Goal: Ask a question: Seek information or help from site administrators or community

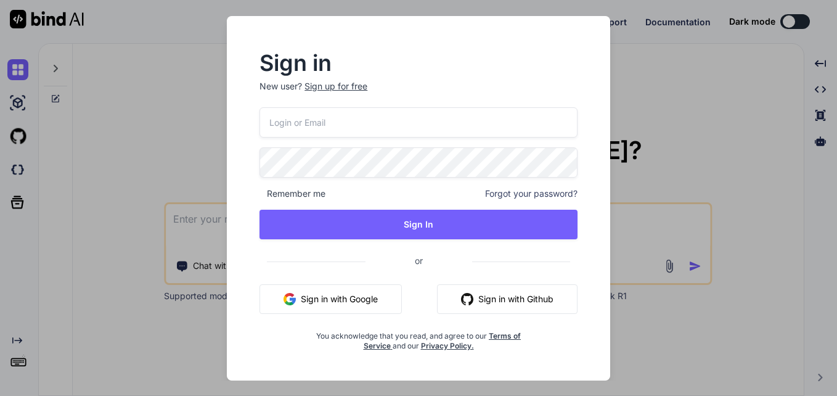
type textarea "x"
click at [697, 254] on div "Sign in New user? Sign up for free Remember me Forgot your password? Sign In or…" at bounding box center [418, 198] width 837 height 396
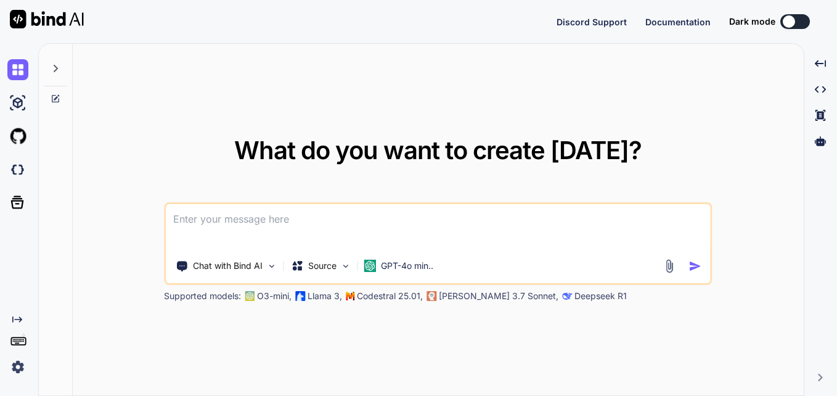
click at [329, 225] on textarea at bounding box center [438, 227] width 544 height 46
paste textarea "((<year> * 12 + (CASE WHEN '<month>' = 'January' THEN 1 WHEN '<month>' = 'Febru…"
type textarea "((<year> * 12 + (CASE WHEN '<month>' = 'January' THEN 1 WHEN '<month>' = 'Febru…"
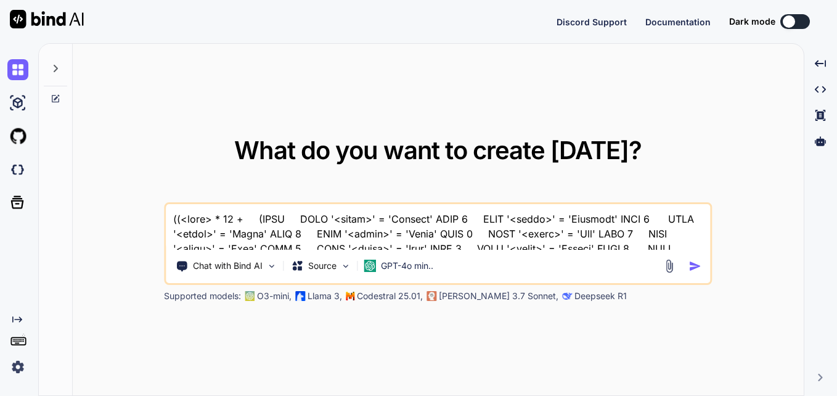
scroll to position [105, 0]
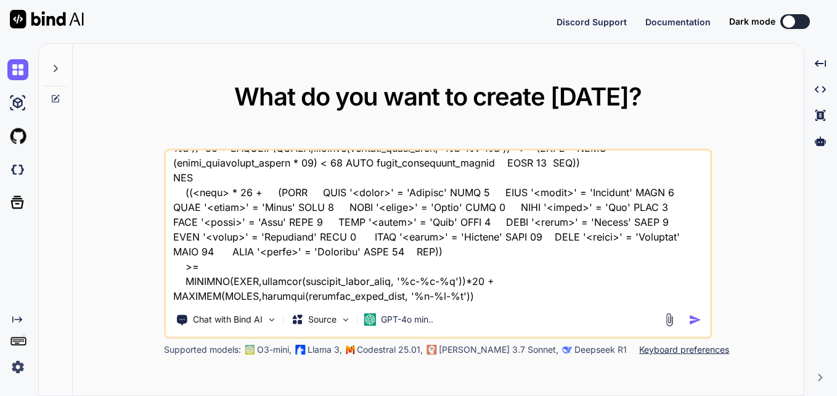
type textarea "x"
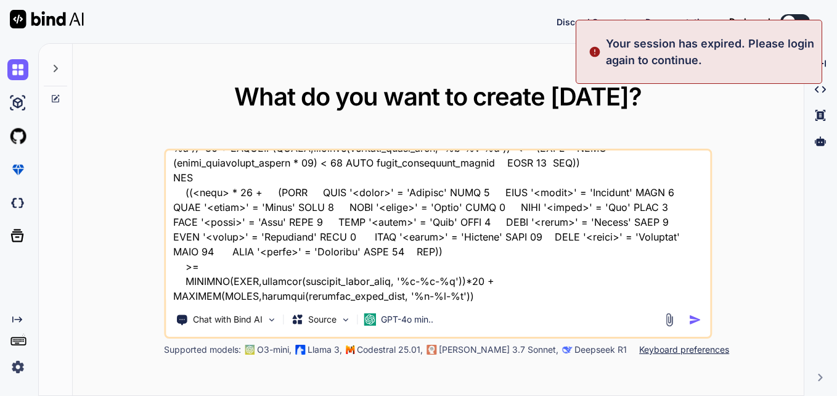
type textarea "((<year> * 12 + (CASE WHEN '<month>' = 'January' THEN 1 WHEN '<month>' = 'Febru…"
click at [675, 115] on div "What do you want to create today? Chat with Bind AI Source GPT-4o min.. Support…" at bounding box center [438, 219] width 548 height 271
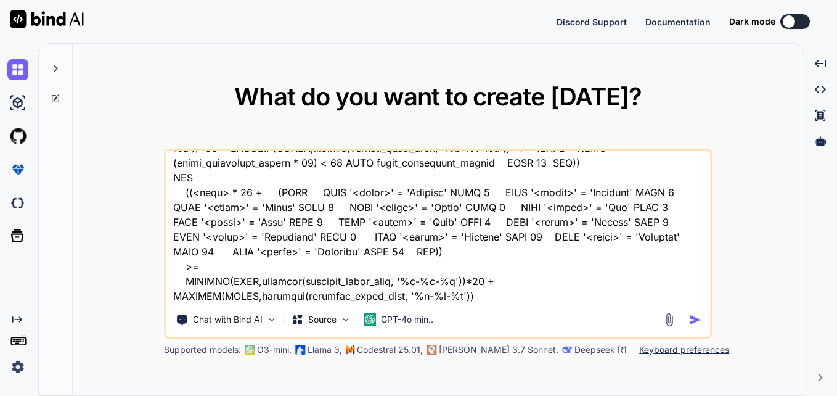
type textarea "x"
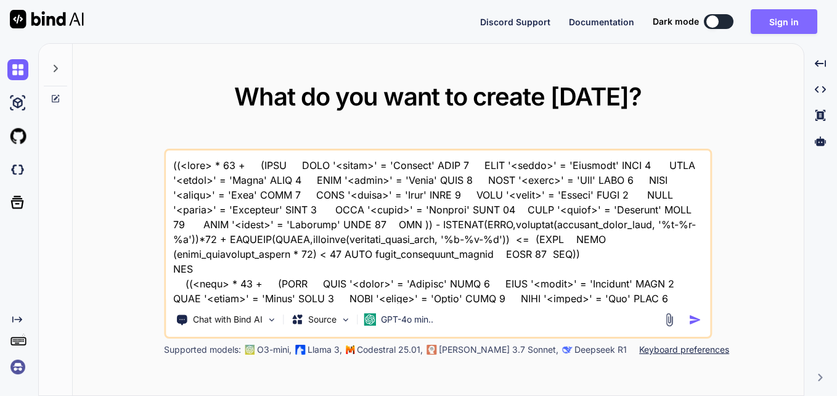
click at [765, 22] on button "Sign in" at bounding box center [783, 21] width 67 height 25
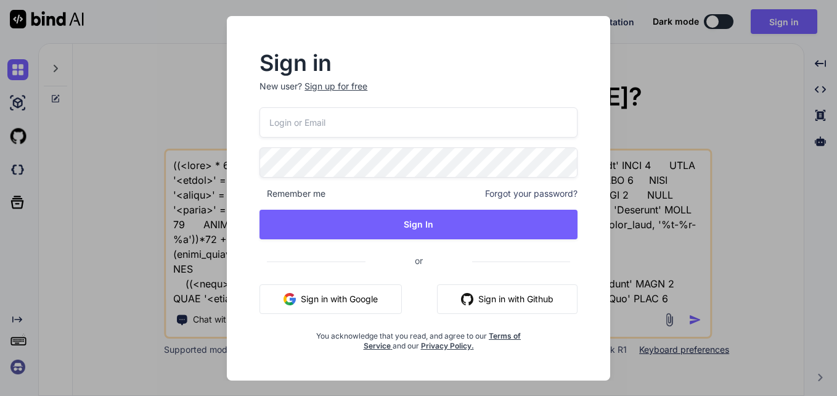
drag, startPoint x: 400, startPoint y: 128, endPoint x: 407, endPoint y: 132, distance: 8.4
click at [400, 128] on input "email" at bounding box center [418, 122] width 318 height 30
type input "[EMAIL_ADDRESS][DOMAIN_NAME]"
click at [347, 123] on input "[EMAIL_ADDRESS][DOMAIN_NAME]" at bounding box center [418, 122] width 318 height 30
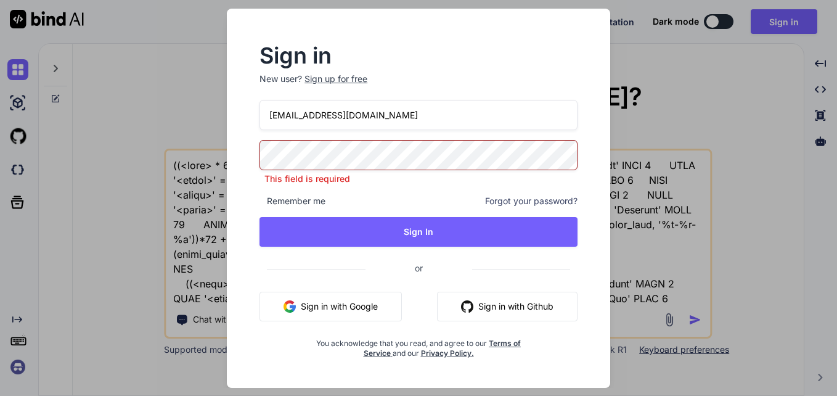
click at [347, 123] on input "[EMAIL_ADDRESS][DOMAIN_NAME]" at bounding box center [418, 115] width 318 height 30
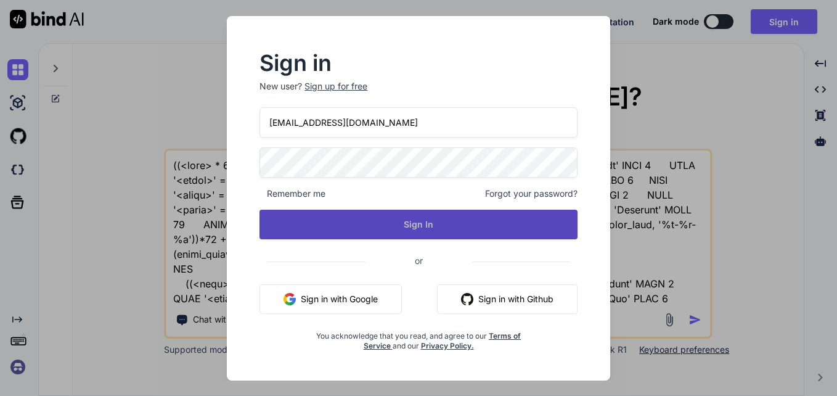
click at [306, 229] on button "Sign In" at bounding box center [418, 224] width 318 height 30
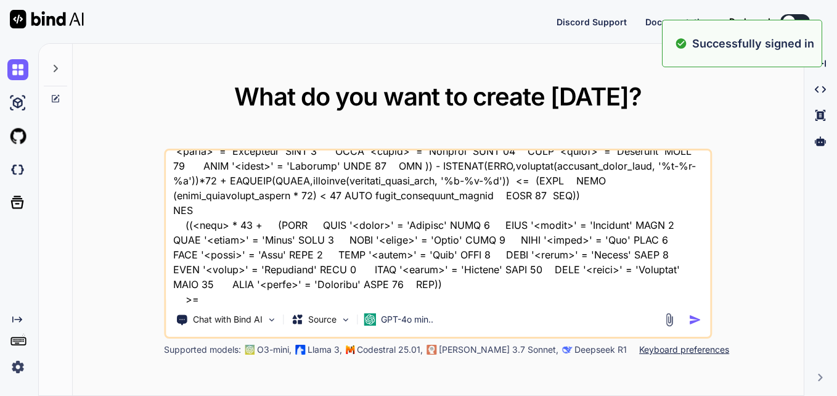
scroll to position [106, 0]
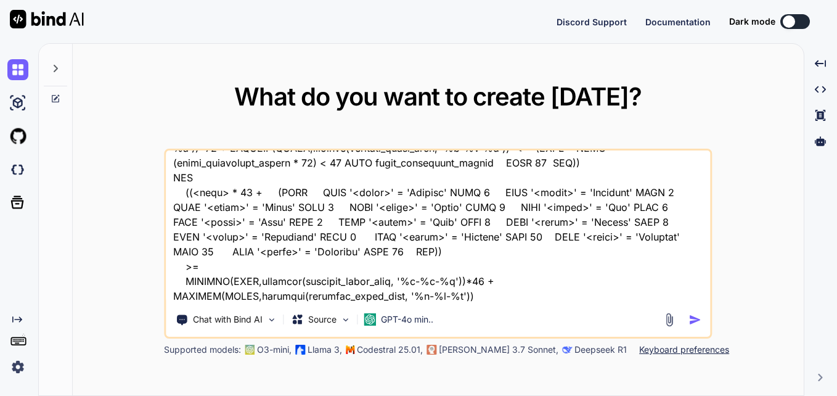
click at [546, 303] on div "Chat with Bind AI Source GPT-4o min.." at bounding box center [438, 243] width 548 height 190
click at [519, 302] on textarea at bounding box center [438, 226] width 544 height 153
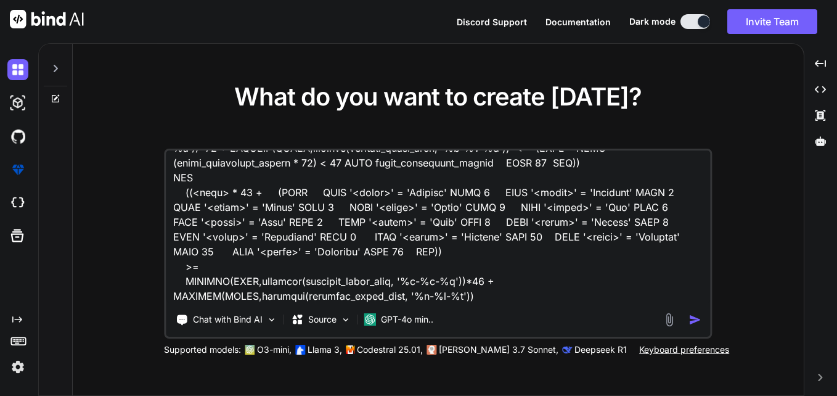
type textarea "x"
type textarea "((<year> * 12 + (CASE WHEN '<month>' = 'January' THEN 1 WHEN '<month>' = 'Febru…"
type textarea "x"
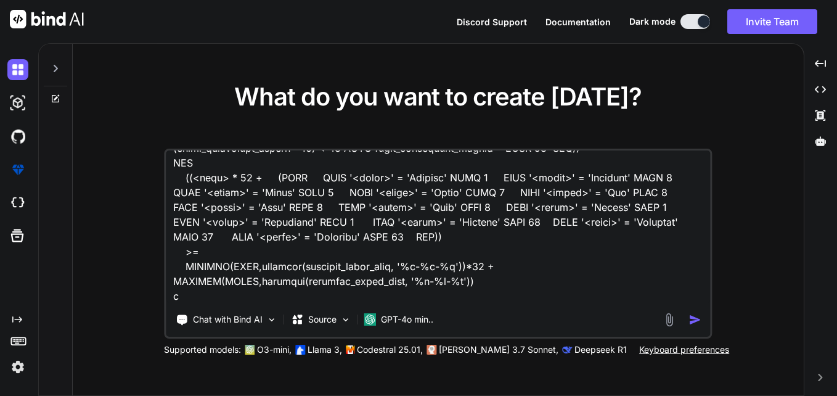
scroll to position [120, 0]
type textarea "((<year> * 12 + (CASE WHEN '<month>' = 'January' THEN 1 WHEN '<month>' = 'Febru…"
type textarea "x"
type textarea "((<year> * 12 + (CASE WHEN '<month>' = 'January' THEN 1 WHEN '<month>' = 'Febru…"
type textarea "x"
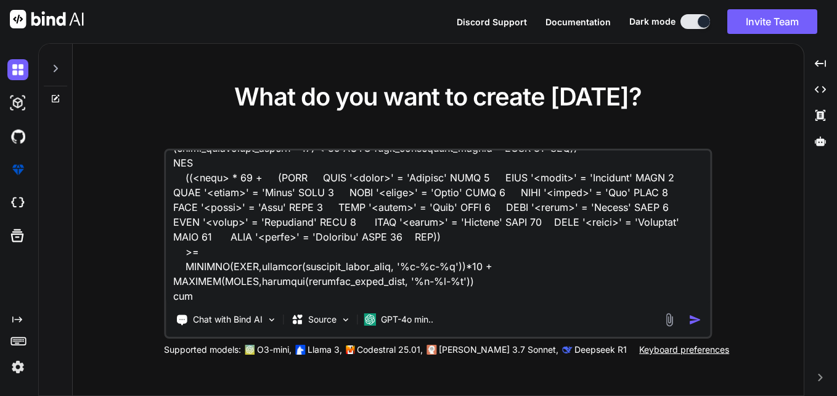
type textarea "((<year> * 12 + (CASE WHEN '<month>' = 'January' THEN 1 WHEN '<month>' = 'Febru…"
type textarea "x"
type textarea "((<year> * 12 + (CASE WHEN '<month>' = 'January' THEN 1 WHEN '<month>' = 'Febru…"
type textarea "x"
type textarea "((<year> * 12 + (CASE WHEN '<month>' = 'January' THEN 1 WHEN '<month>' = 'Febru…"
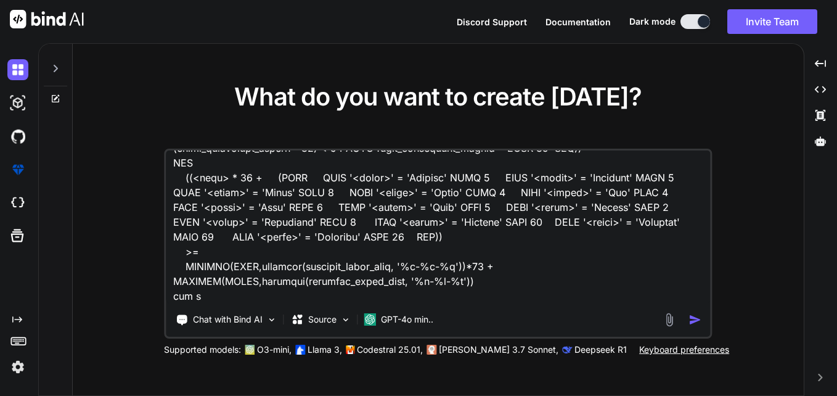
type textarea "x"
type textarea "((<year> * 12 + (CASE WHEN '<month>' = 'January' THEN 1 WHEN '<month>' = 'Febru…"
type textarea "x"
type textarea "((<year> * 12 + (CASE WHEN '<month>' = 'January' THEN 1 WHEN '<month>' = 'Febru…"
type textarea "x"
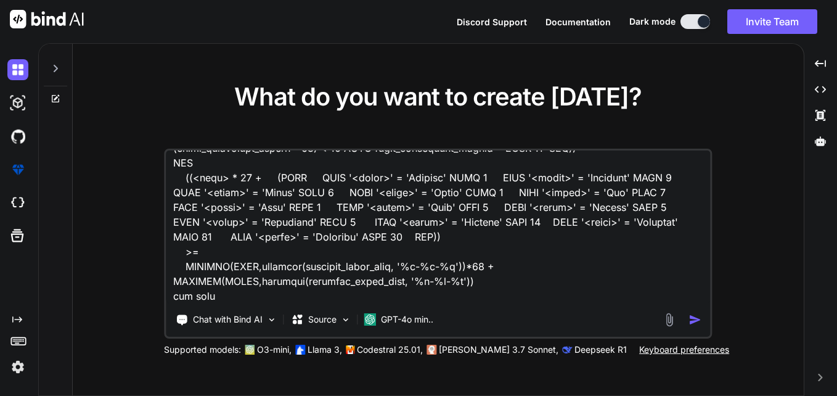
type textarea "((<year> * 12 + (CASE WHEN '<month>' = 'January' THEN 1 WHEN '<month>' = 'Febru…"
type textarea "x"
type textarea "((<year> * 12 + (CASE WHEN '<month>' = 'January' THEN 1 WHEN '<month>' = 'Febru…"
type textarea "x"
type textarea "((<year> * 12 + (CASE WHEN '<month>' = 'January' THEN 1 WHEN '<month>' = 'Febru…"
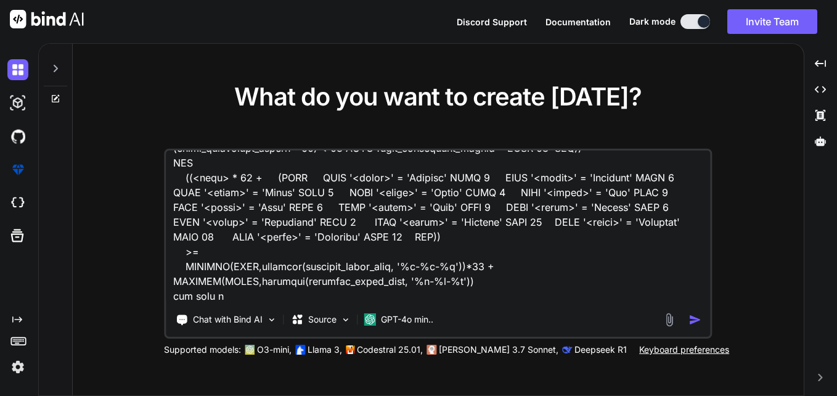
type textarea "x"
type textarea "((<year> * 12 + (CASE WHEN '<month>' = 'January' THEN 1 WHEN '<month>' = 'Febru…"
type textarea "x"
type textarea "((<year> * 12 + (CASE WHEN '<month>' = 'January' THEN 1 WHEN '<month>' = 'Febru…"
type textarea "x"
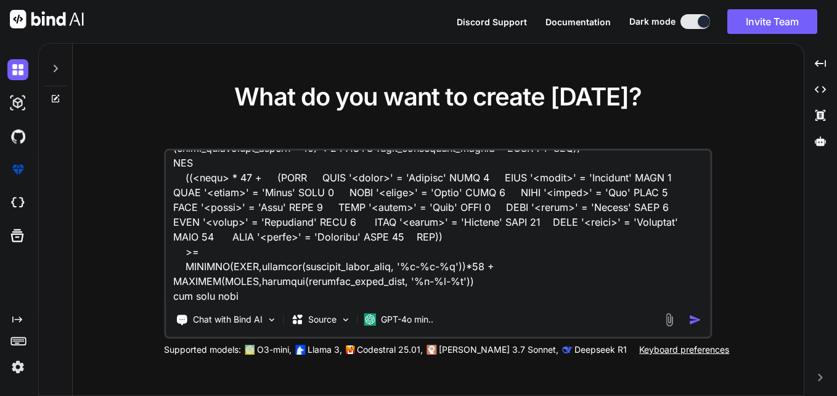
type textarea "((<year> * 12 + (CASE WHEN '<month>' = 'January' THEN 1 WHEN '<month>' = 'Febru…"
type textarea "x"
type textarea "((<year> * 12 + (CASE WHEN '<month>' = 'January' THEN 1 WHEN '<month>' = 'Febru…"
type textarea "x"
type textarea "((<year> * 12 + (CASE WHEN '<month>' = 'January' THEN 1 WHEN '<month>' = 'Febru…"
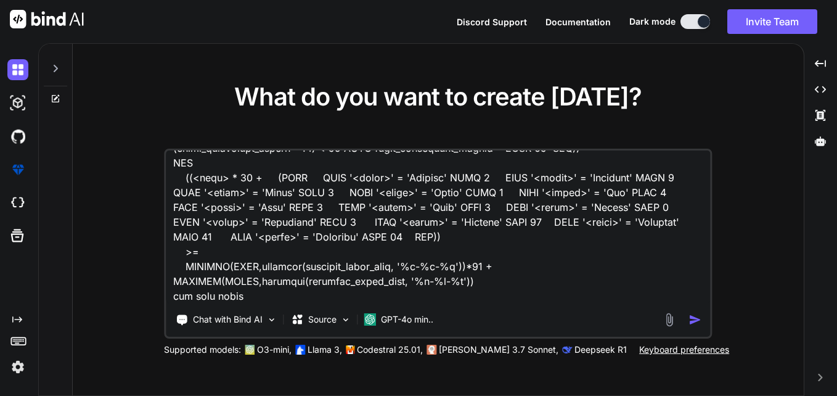
type textarea "x"
type textarea "((<year> * 12 + (CASE WHEN '<month>' = 'January' THEN 1 WHEN '<month>' = 'Febru…"
type textarea "x"
type textarea "((<year> * 12 + (CASE WHEN '<month>' = 'January' THEN 1 WHEN '<month>' = 'Febru…"
type textarea "x"
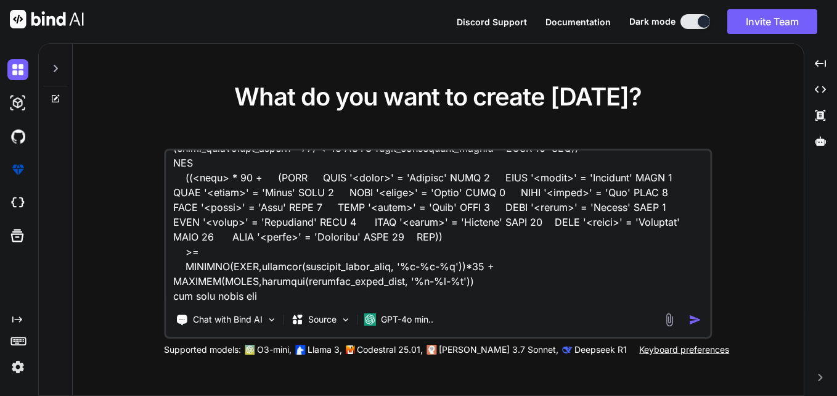
type textarea "((<year> * 12 + (CASE WHEN '<month>' = 'January' THEN 1 WHEN '<month>' = 'Febru…"
type textarea "x"
type textarea "((<year> * 12 + (CASE WHEN '<month>' = 'January' THEN 1 WHEN '<month>' = 'Febru…"
type textarea "x"
type textarea "((<year> * 12 + (CASE WHEN '<month>' = 'January' THEN 1 WHEN '<month>' = 'Febru…"
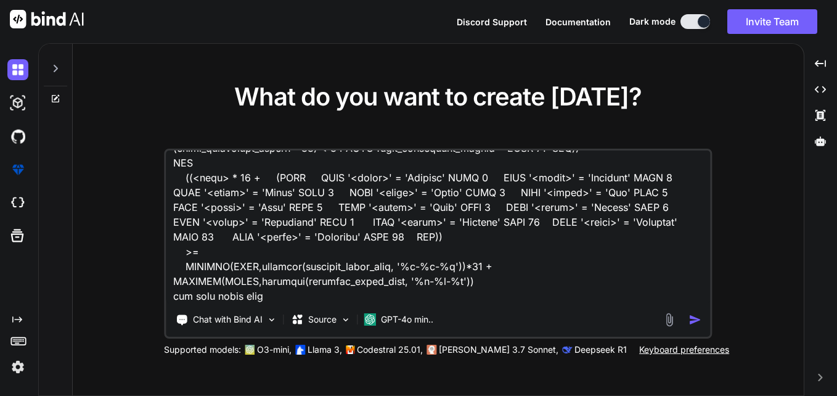
type textarea "x"
type textarea "((<year> * 12 + (CASE WHEN '<month>' = 'January' THEN 1 WHEN '<month>' = 'Febru…"
type textarea "x"
type textarea "((<year> * 12 + (CASE WHEN '<month>' = 'January' THEN 1 WHEN '<month>' = 'Febru…"
type textarea "x"
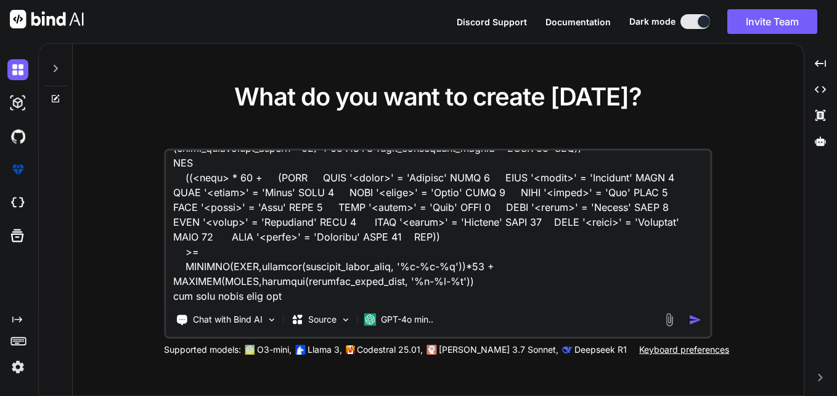
type textarea "((<year> * 12 + (CASE WHEN '<month>' = 'January' THEN 1 WHEN '<month>' = 'Febru…"
type textarea "x"
type textarea "((<year> * 12 + (CASE WHEN '<month>' = 'January' THEN 1 WHEN '<month>' = 'Febru…"
type textarea "x"
type textarea "((<year> * 12 + (CASE WHEN '<month>' = 'January' THEN 1 WHEN '<month>' = 'Febru…"
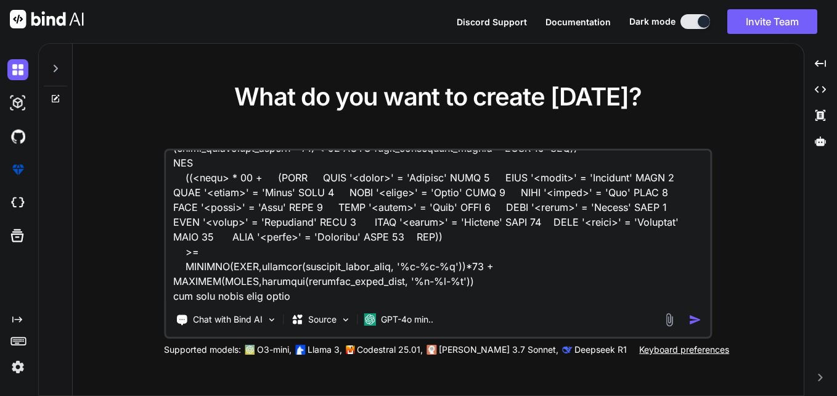
type textarea "x"
type textarea "((<year> * 12 + (CASE WHEN '<month>' = 'January' THEN 1 WHEN '<month>' = 'Febru…"
type textarea "x"
type textarea "((<year> * 12 + (CASE WHEN '<month>' = 'January' THEN 1 WHEN '<month>' = 'Febru…"
type textarea "x"
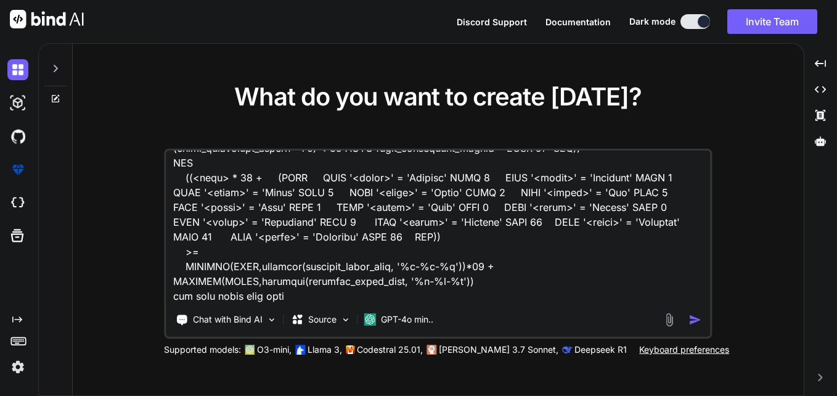
type textarea "((<year> * 12 + (CASE WHEN '<month>' = 'January' THEN 1 WHEN '<month>' = 'Febru…"
type textarea "x"
type textarea "((<year> * 12 + (CASE WHEN '<month>' = 'January' THEN 1 WHEN '<month>' = 'Febru…"
type textarea "x"
type textarea "((<year> * 12 + (CASE WHEN '<month>' = 'January' THEN 1 WHEN '<month>' = 'Febru…"
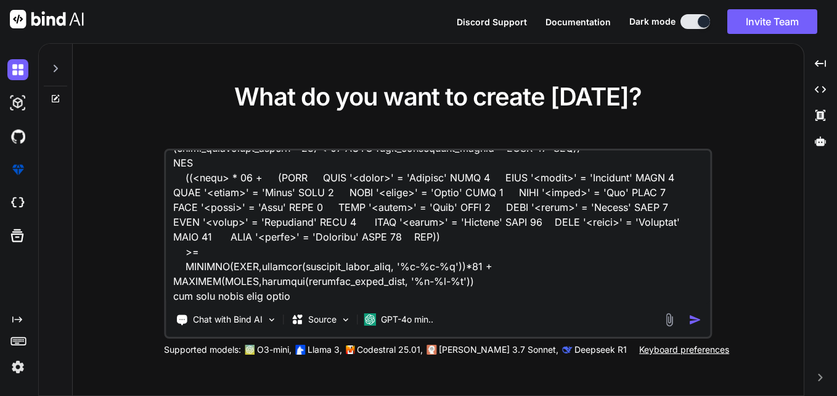
type textarea "x"
type textarea "((<year> * 12 + (CASE WHEN '<month>' = 'January' THEN 1 WHEN '<month>' = 'Febru…"
type textarea "x"
type textarea "((<year> * 12 + (CASE WHEN '<month>' = 'January' THEN 1 WHEN '<month>' = 'Febru…"
type textarea "x"
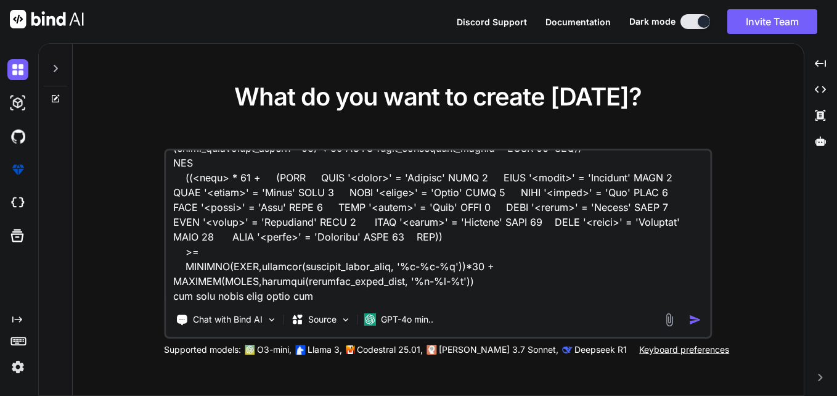
type textarea "((<year> * 12 + (CASE WHEN '<month>' = 'January' THEN 1 WHEN '<month>' = 'Febru…"
type textarea "x"
type textarea "((<year> * 12 + (CASE WHEN '<month>' = 'January' THEN 1 WHEN '<month>' = 'Febru…"
type textarea "x"
type textarea "((<year> * 12 + (CASE WHEN '<month>' = 'January' THEN 1 WHEN '<month>' = 'Febru…"
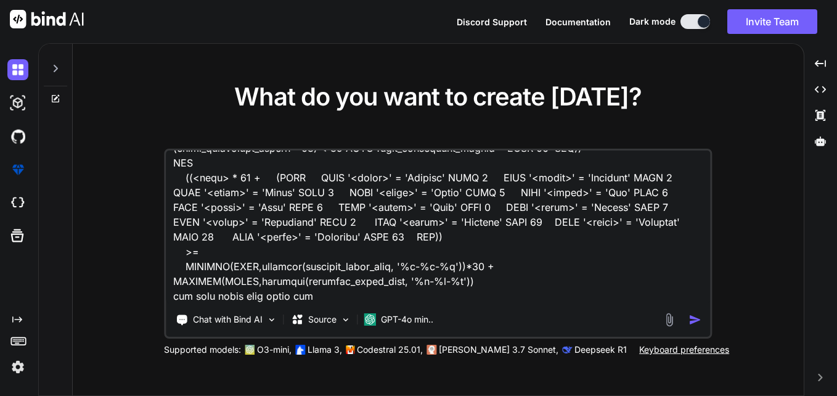
type textarea "x"
type textarea "((<year> * 12 + (CASE WHEN '<month>' = 'January' THEN 1 WHEN '<month>' = 'Febru…"
type textarea "x"
type textarea "((<year> * 12 + (CASE WHEN '<month>' = 'January' THEN 1 WHEN '<month>' = 'Febru…"
type textarea "x"
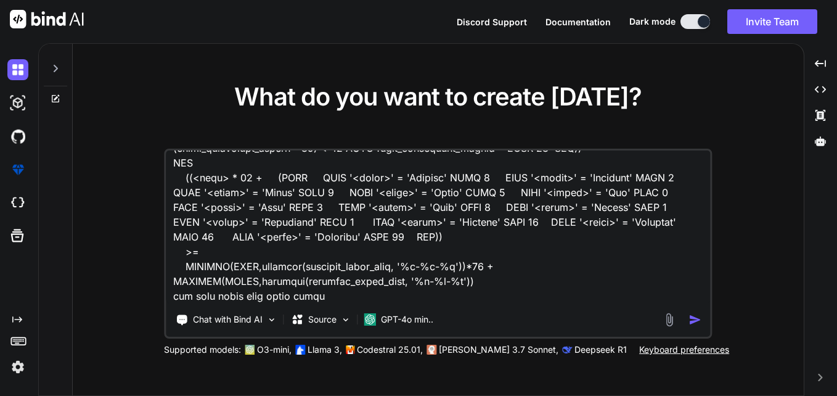
type textarea "((<year> * 12 + (CASE WHEN '<month>' = 'January' THEN 1 WHEN '<month>' = 'Febru…"
type textarea "x"
type textarea "((<year> * 12 + (CASE WHEN '<month>' = 'January' THEN 1 WHEN '<month>' = 'Febru…"
type textarea "x"
type textarea "((<year> * 12 + (CASE WHEN '<month>' = 'January' THEN 1 WHEN '<month>' = 'Febru…"
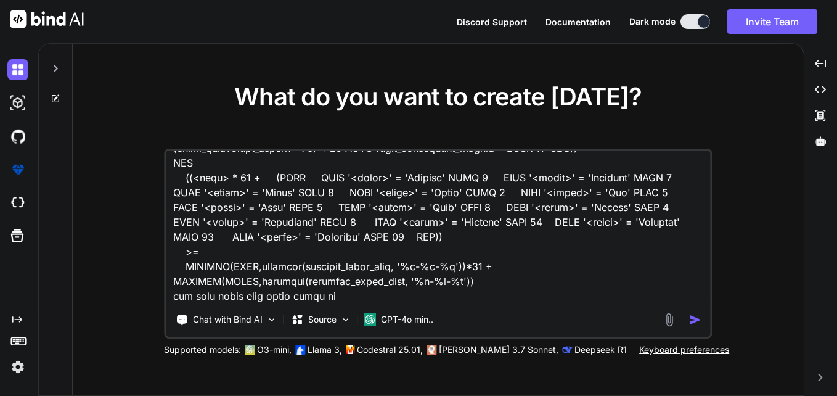
type textarea "x"
type textarea "((<year> * 12 + (CASE WHEN '<month>' = 'January' THEN 1 WHEN '<month>' = 'Febru…"
type textarea "x"
type textarea "((<year> * 12 + (CASE WHEN '<month>' = 'January' THEN 1 WHEN '<month>' = 'Febru…"
type textarea "x"
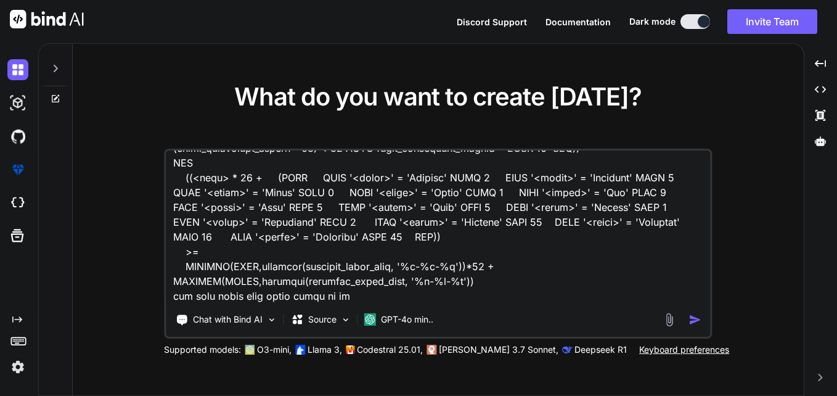
type textarea "((<year> * 12 + (CASE WHEN '<month>' = 'January' THEN 1 WHEN '<month>' = 'Febru…"
type textarea "x"
type textarea "((<year> * 12 + (CASE WHEN '<month>' = 'January' THEN 1 WHEN '<month>' = 'Febru…"
type textarea "x"
type textarea "((<year> * 12 + (CASE WHEN '<month>' = 'January' THEN 1 WHEN '<month>' = 'Febru…"
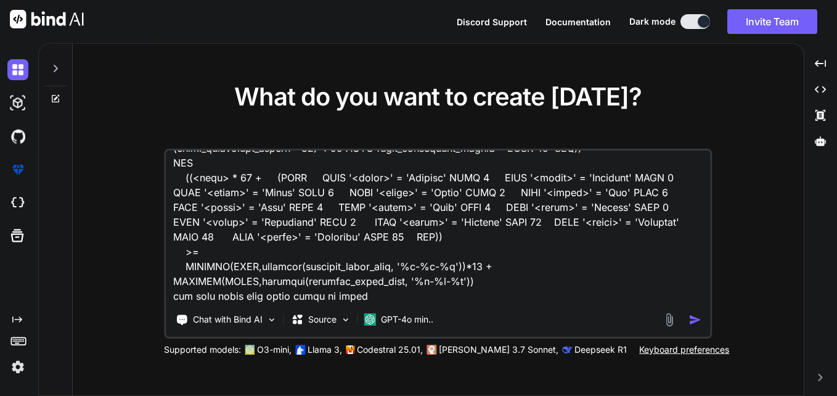
type textarea "x"
type textarea "((<year> * 12 + (CASE WHEN '<month>' = 'January' THEN 1 WHEN '<month>' = 'Febru…"
type textarea "x"
type textarea "((<year> * 12 + (CASE WHEN '<month>' = 'January' THEN 1 WHEN '<month>' = 'Febru…"
type textarea "x"
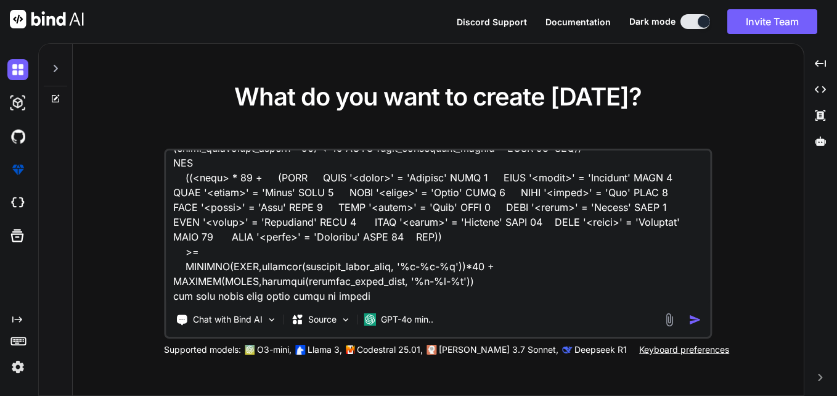
type textarea "((<year> * 12 + (CASE WHEN '<month>' = 'January' THEN 1 WHEN '<month>' = 'Febru…"
type textarea "x"
type textarea "((<year> * 12 + (CASE WHEN '<month>' = 'January' THEN 1 WHEN '<month>' = 'Febru…"
type textarea "x"
type textarea "((<year> * 12 + (CASE WHEN '<month>' = 'January' THEN 1 WHEN '<month>' = 'Febru…"
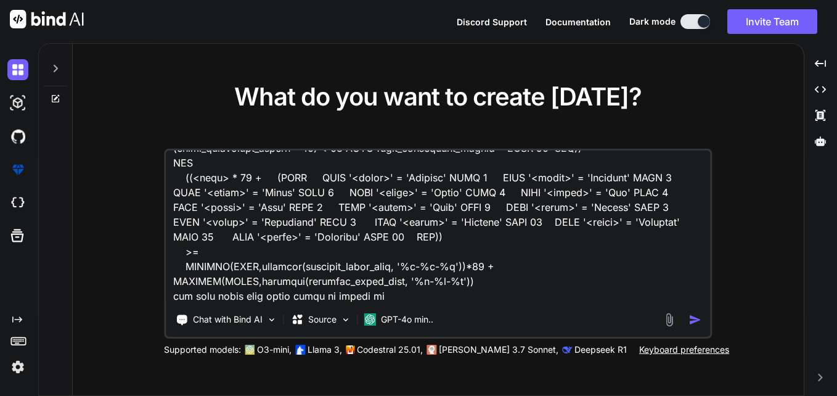
type textarea "x"
type textarea "((<year> * 12 + (CASE WHEN '<month>' = 'January' THEN 1 WHEN '<month>' = 'Febru…"
type textarea "x"
click at [619, 298] on textarea at bounding box center [438, 226] width 544 height 153
paste textarea "polars.exceptions.SQLInterfaceError: sql parser error: Expected: )"
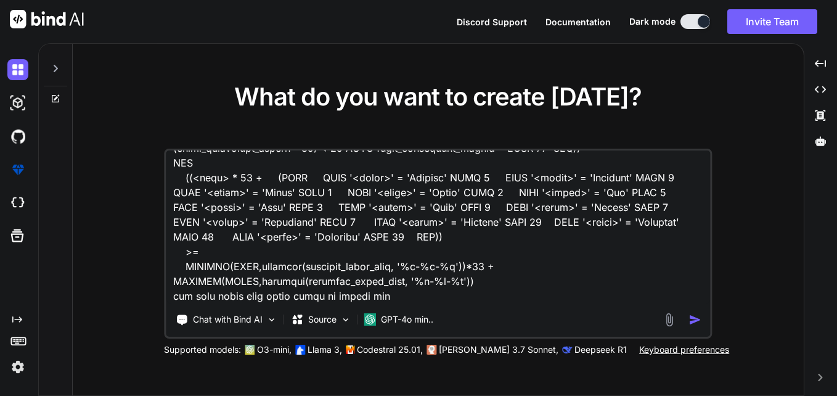
type textarea "((<year> * 12 + (CASE WHEN '<month>' = 'January' THEN 1 WHEN '<month>' = 'Febru…"
type textarea "x"
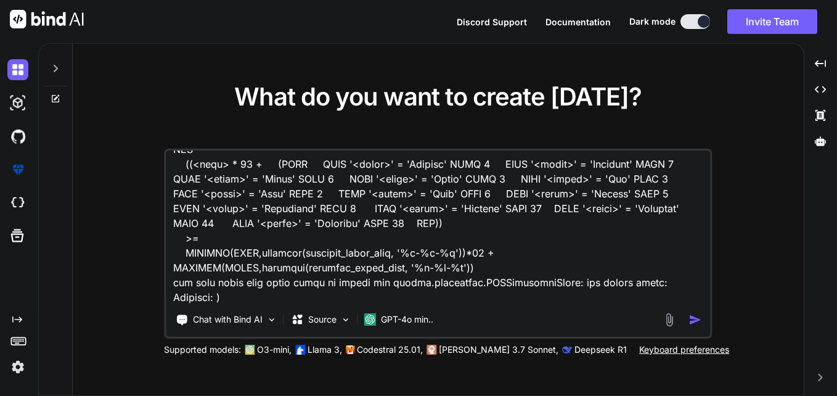
type textarea "((<year> * 12 + (CASE WHEN '<month>' = 'January' THEN 1 WHEN '<month>' = 'Febru…"
click at [700, 320] on img "button" at bounding box center [695, 319] width 13 height 13
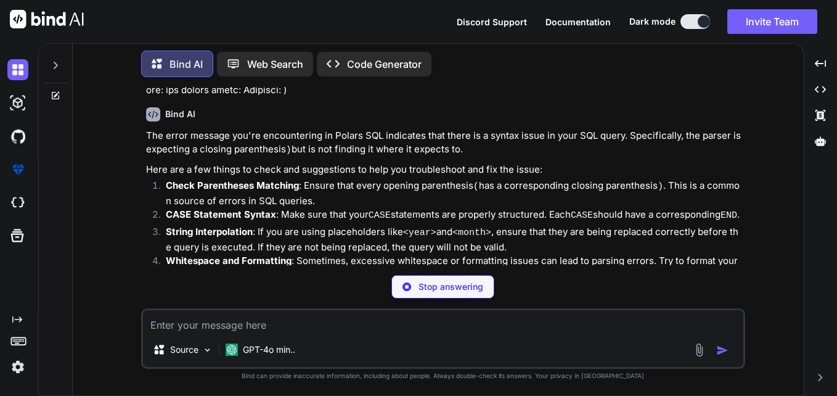
scroll to position [185, 0]
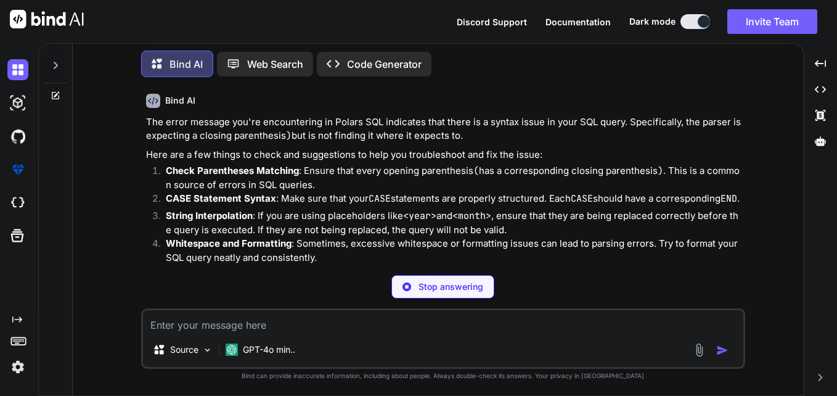
click at [487, 222] on code "<month>" at bounding box center [471, 215] width 39 height 12
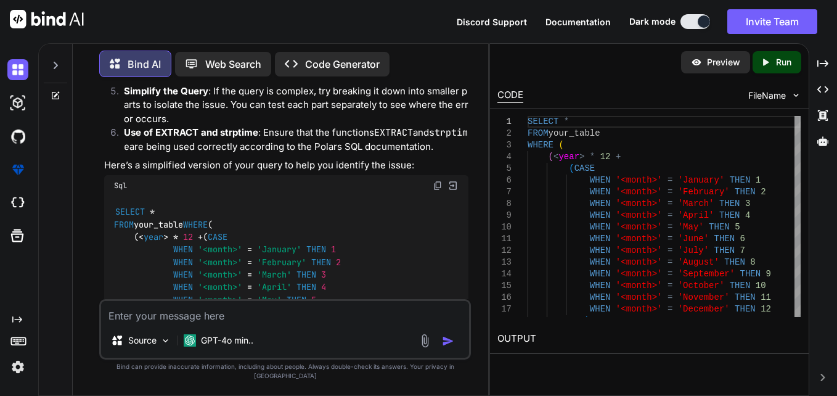
scroll to position [590, 0]
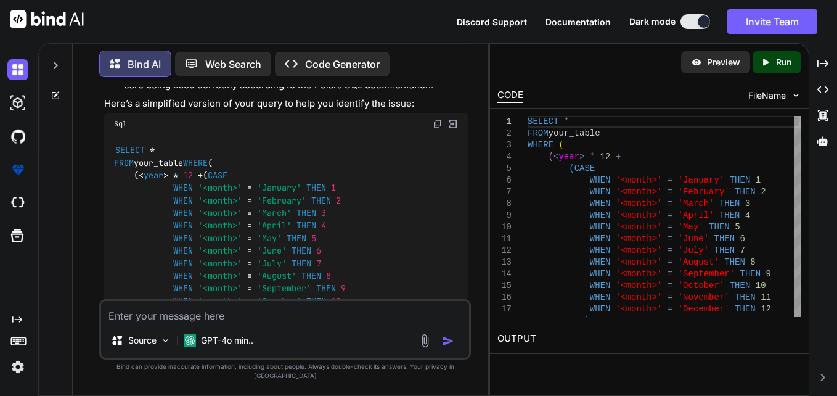
drag, startPoint x: 436, startPoint y: 137, endPoint x: 439, endPoint y: 144, distance: 7.7
click at [436, 129] on img at bounding box center [437, 124] width 10 height 10
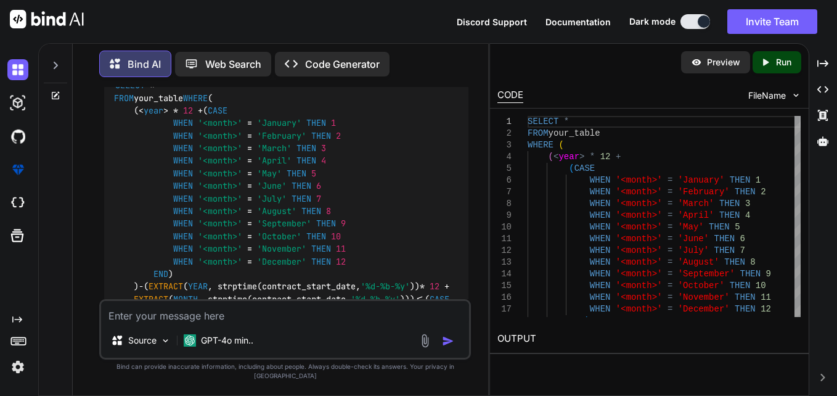
scroll to position [652, 0]
click at [239, 207] on span "'<month>'" at bounding box center [220, 201] width 44 height 11
click at [155, 119] on span "year" at bounding box center [154, 113] width 20 height 11
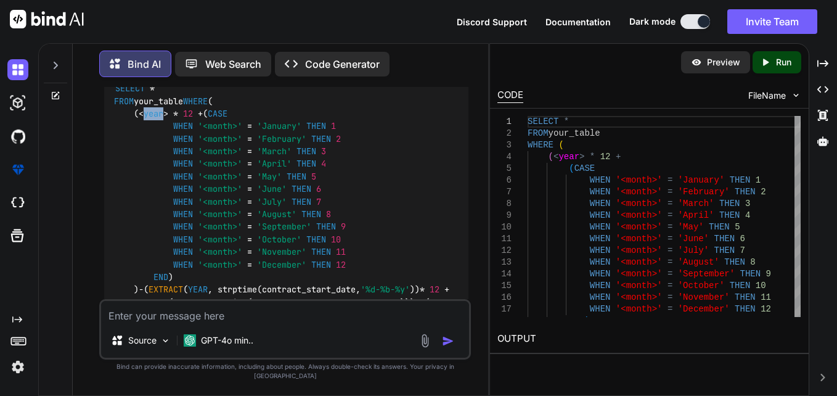
click at [155, 119] on span "year" at bounding box center [154, 113] width 20 height 11
drag, startPoint x: 155, startPoint y: 143, endPoint x: 255, endPoint y: 227, distance: 130.3
click at [255, 227] on code "SELECT * FROM your_table WHERE ( ( < year > * 12 + ( CASE WHEN '<month>' = 'Jan…" at bounding box center [286, 327] width 345 height 490
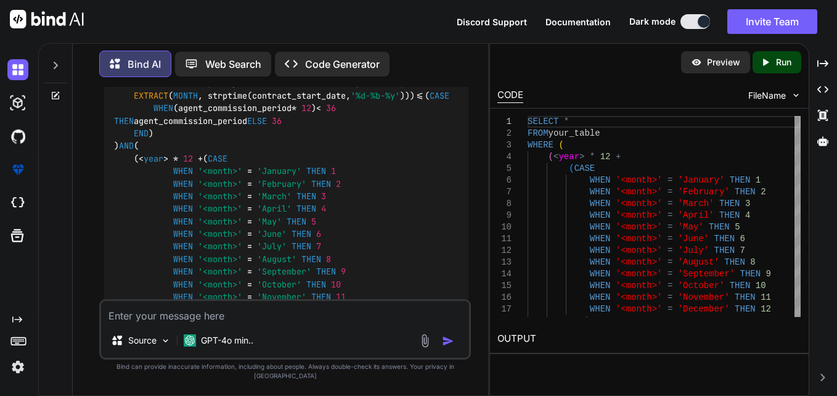
scroll to position [837, 0]
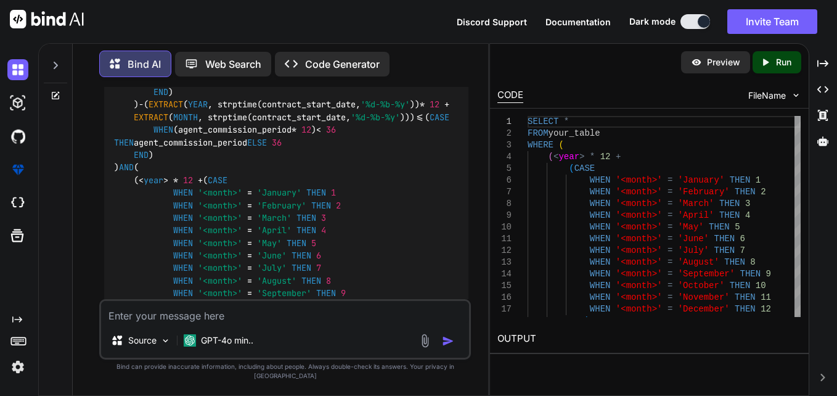
click at [189, 110] on span "YEAR" at bounding box center [198, 104] width 20 height 11
drag, startPoint x: 189, startPoint y: 160, endPoint x: 244, endPoint y: 153, distance: 55.2
click at [244, 153] on code "SELECT * FROM your_table WHERE ( ( < year > * 12 + ( CASE WHEN '<month>' = 'Jan…" at bounding box center [286, 142] width 345 height 490
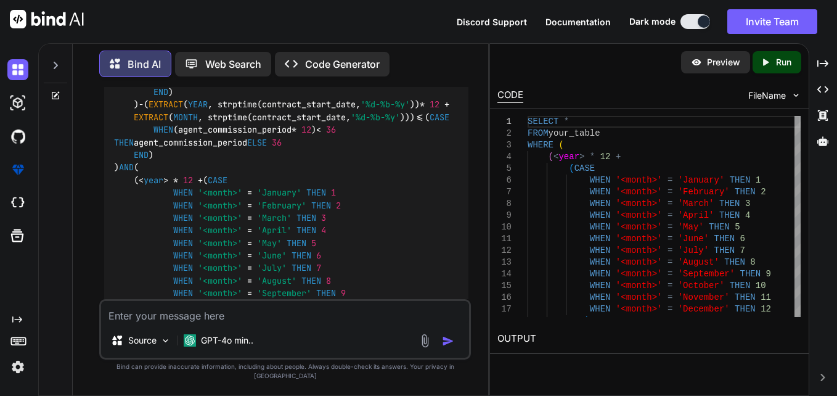
drag, startPoint x: 244, startPoint y: 153, endPoint x: 311, endPoint y: 170, distance: 69.3
click at [311, 170] on code "SELECT * FROM your_table WHERE ( ( < year > * 12 + ( CASE WHEN '<month>' = 'Jan…" at bounding box center [286, 142] width 345 height 490
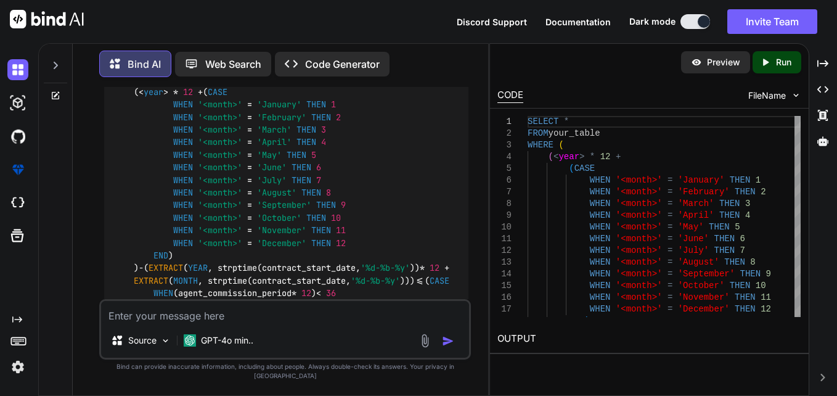
scroll to position [652, 0]
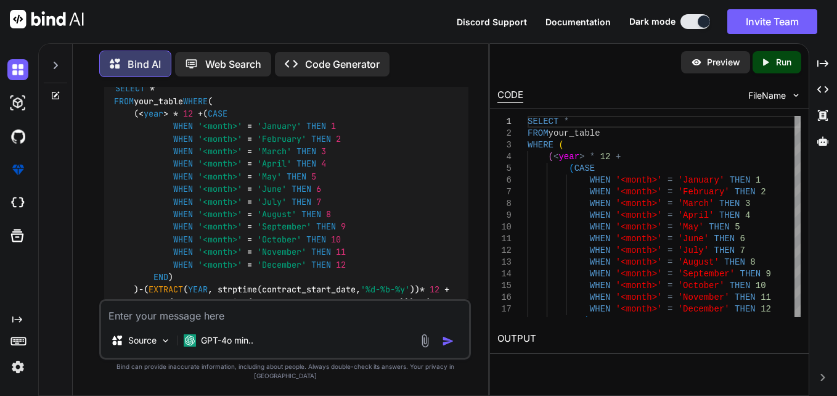
click at [392, 336] on div "Source GPT-4o min.." at bounding box center [284, 329] width 371 height 60
click at [397, 319] on textarea at bounding box center [285, 312] width 368 height 22
paste textarea "---> FAILED HERE RESOLVING 'sink' <--- FILTER [([([(dyn int: 24300) + (when([("…"
type textarea "x"
type textarea "---> FAILED HERE RESOLVING 'sink' <--- FILTER [([([(dyn int: 24300) + (when([("…"
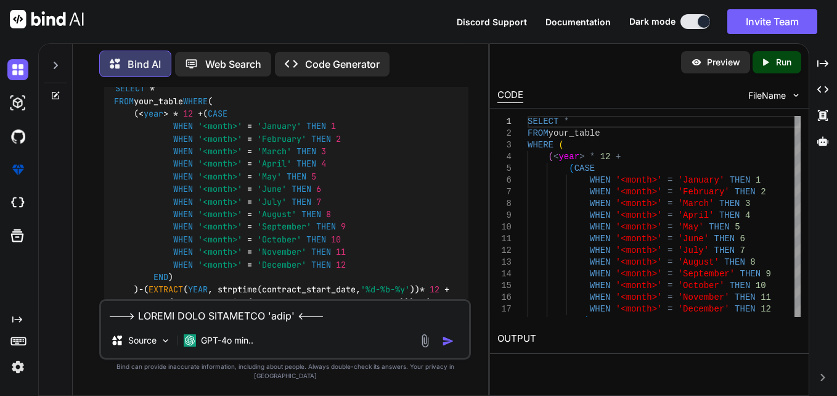
scroll to position [400, 0]
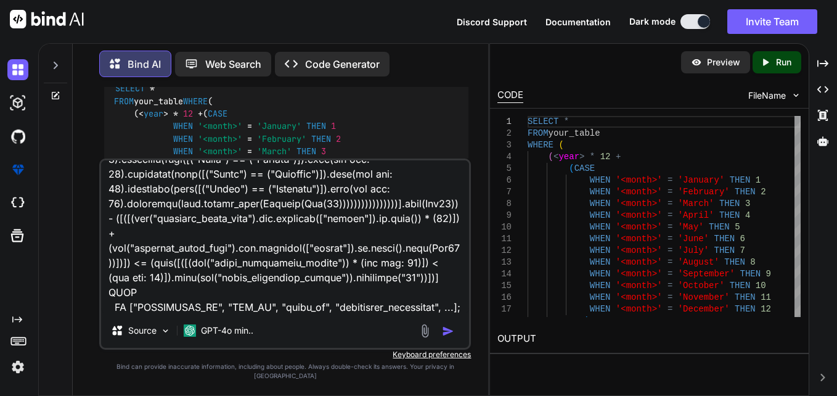
type textarea "x"
type textarea "---> FAILED HERE RESOLVING 'sink' <--- FILTER [([([(dyn int: 24300) + (when([("…"
type textarea "x"
type textarea "---> FAILED HERE RESOLVING 'sink' <--- FILTER [([([(dyn int: 24300) + (when([("…"
type textarea "x"
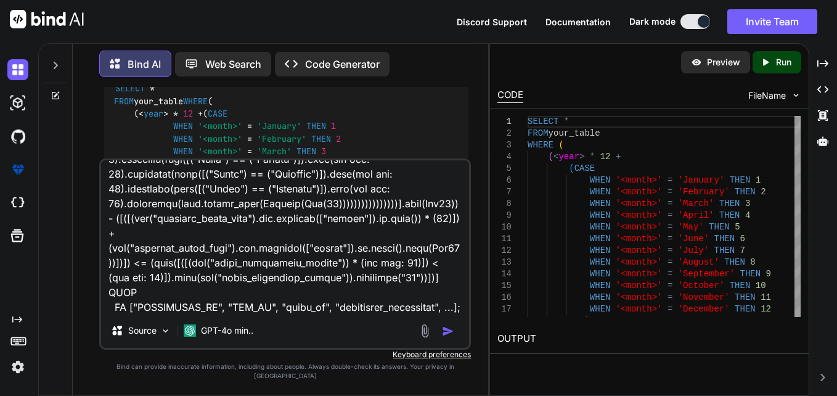
type textarea "---> FAILED HERE RESOLVING 'sink' <--- FILTER [([([(dyn int: 24300) + (when([("…"
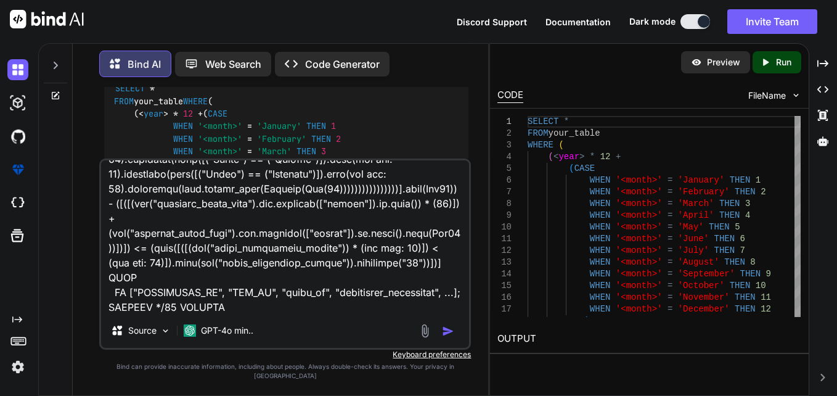
type textarea "x"
type textarea "---> FAILED HERE RESOLVING 'sink' <--- FILTER [([([(dyn int: 24300) + (when([("…"
type textarea "x"
type textarea "---> FAILED HERE RESOLVING 'sink' <--- FILTER [([([(dyn int: 24300) + (when([("…"
type textarea "x"
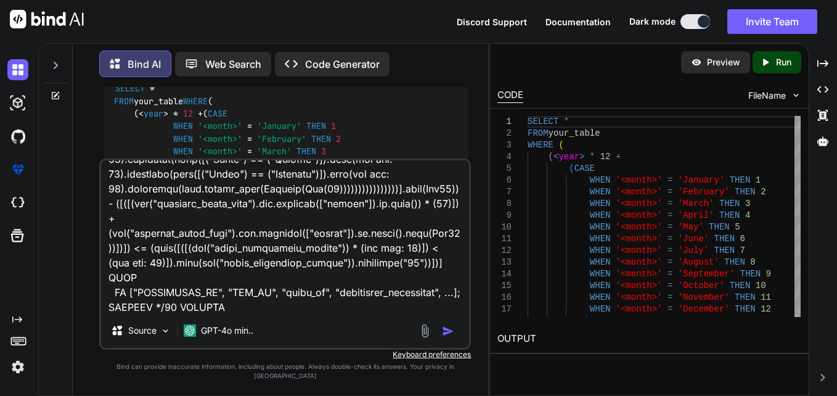
type textarea "---> FAILED HERE RESOLVING 'sink' <--- FILTER [([([(dyn int: 24300) + (when([("…"
type textarea "x"
type textarea "---> FAILED HERE RESOLVING 'sink' <--- FILTER [([([(dyn int: 24300) + (when([("…"
type textarea "x"
type textarea "---> FAILED HERE RESOLVING 'sink' <--- FILTER [([([(dyn int: 24300) + (when([("…"
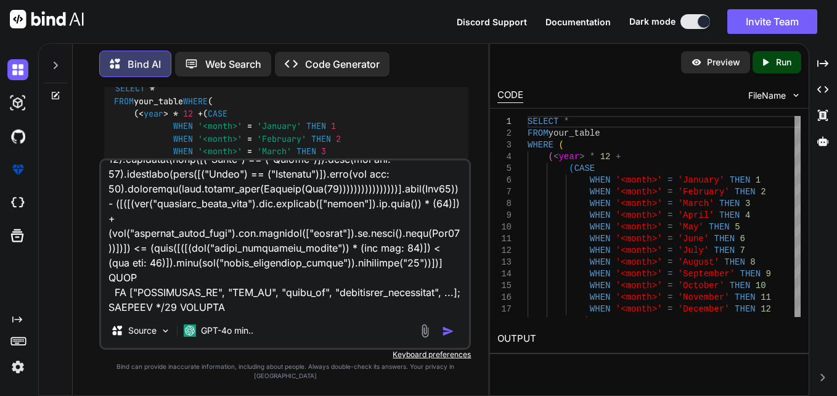
type textarea "x"
type textarea "---> FAILED HERE RESOLVING 'sink' <--- FILTER [([([(dyn int: 24300) + (when([("…"
type textarea "x"
type textarea "---> FAILED HERE RESOLVING 'sink' <--- FILTER [([([(dyn int: 24300) + (when([("…"
type textarea "x"
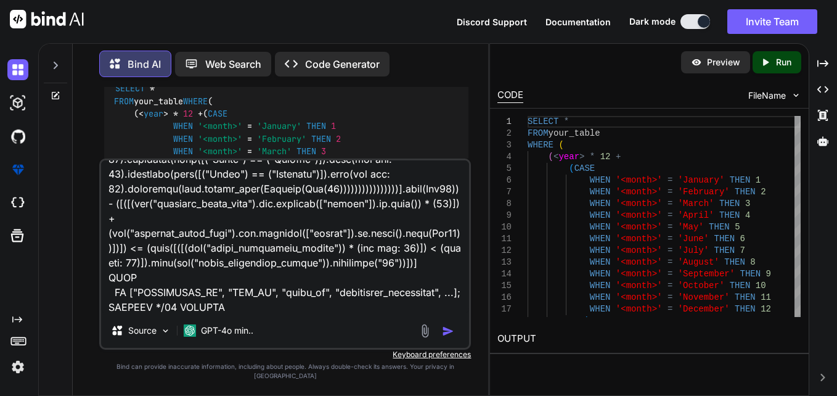
type textarea "---> FAILED HERE RESOLVING 'sink' <--- FILTER [([([(dyn int: 24300) + (when([("…"
type textarea "x"
type textarea "---> FAILED HERE RESOLVING 'sink' <--- FILTER [([([(dyn int: 24300) + (when([("…"
type textarea "x"
type textarea "---> FAILED HERE RESOLVING 'sink' <--- FILTER [([([(dyn int: 24300) + (when([("…"
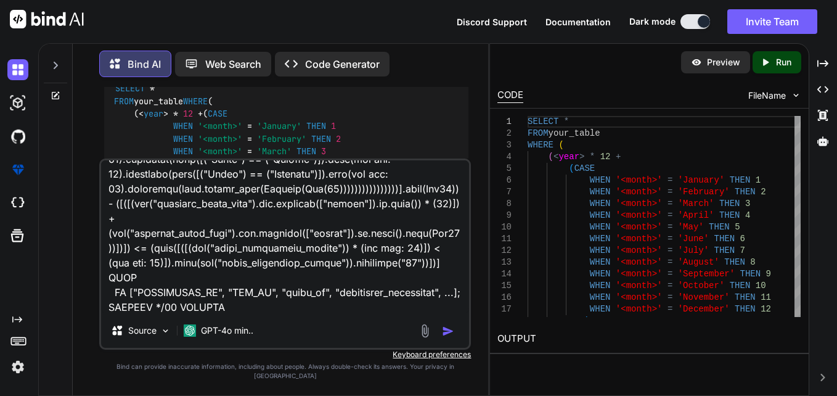
type textarea "x"
type textarea "---> FAILED HERE RESOLVING 'sink' <--- FILTER [([([(dyn int: 24300) + (when([("…"
type textarea "x"
type textarea "---> FAILED HERE RESOLVING 'sink' <--- FILTER [([([(dyn int: 24300) + (when([("…"
type textarea "x"
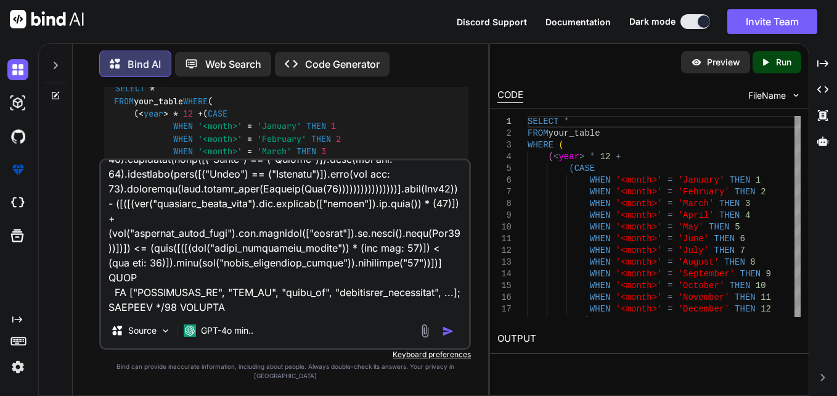
type textarea "---> FAILED HERE RESOLVING 'sink' <--- FILTER [([([(dyn int: 24300) + (when([("…"
type textarea "x"
type textarea "---> FAILED HERE RESOLVING 'sink' <--- FILTER [([([(dyn int: 24300) + (when([("…"
type textarea "x"
type textarea "---> FAILED HERE RESOLVING 'sink' <--- FILTER [([([(dyn int: 24300) + (when([("…"
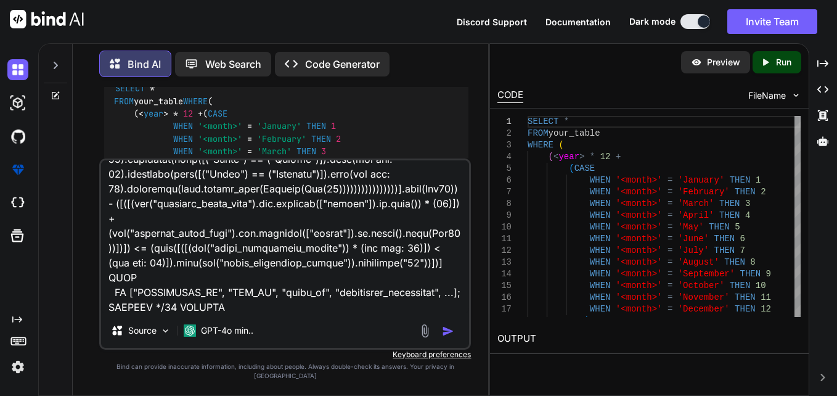
type textarea "x"
type textarea "---> FAILED HERE RESOLVING 'sink' <--- FILTER [([([(dyn int: 24300) + (when([("…"
type textarea "x"
type textarea "---> FAILED HERE RESOLVING 'sink' <--- FILTER [([([(dyn int: 24300) + (when([("…"
type textarea "x"
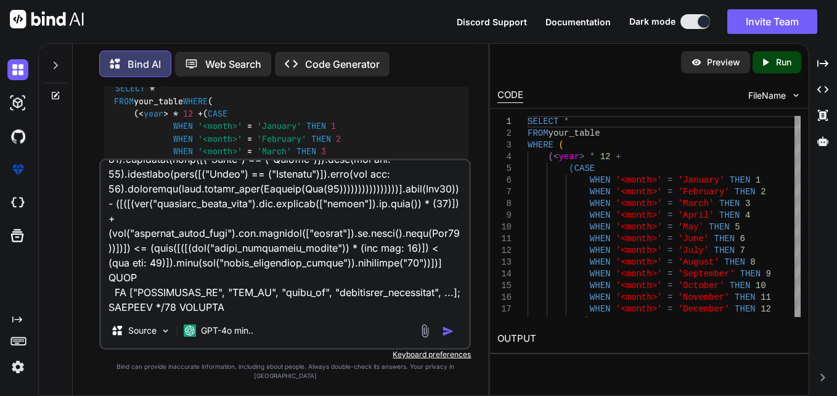
type textarea "---> FAILED HERE RESOLVING 'sink' <--- FILTER [([([(dyn int: 24300) + (when([("…"
type textarea "x"
type textarea "---> FAILED HERE RESOLVING 'sink' <--- FILTER [([([(dyn int: 24300) + (when([("…"
type textarea "x"
type textarea "---> FAILED HERE RESOLVING 'sink' <--- FILTER [([([(dyn int: 24300) + (when([("…"
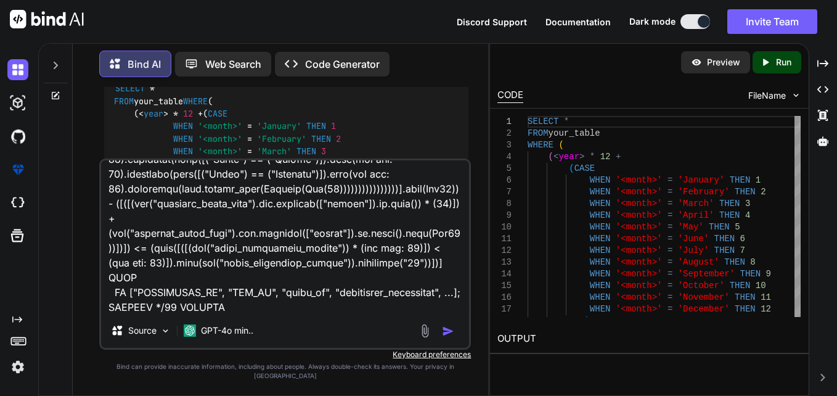
type textarea "x"
type textarea "---> FAILED HERE RESOLVING 'sink' <--- FILTER [([([(dyn int: 24300) + (when([("…"
type textarea "x"
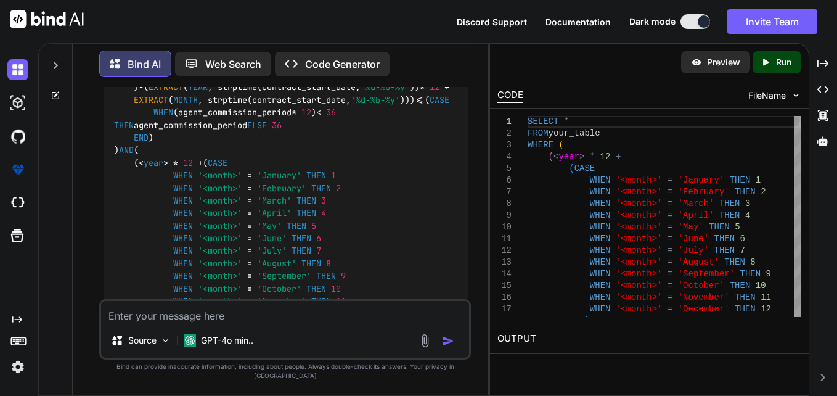
scroll to position [849, 0]
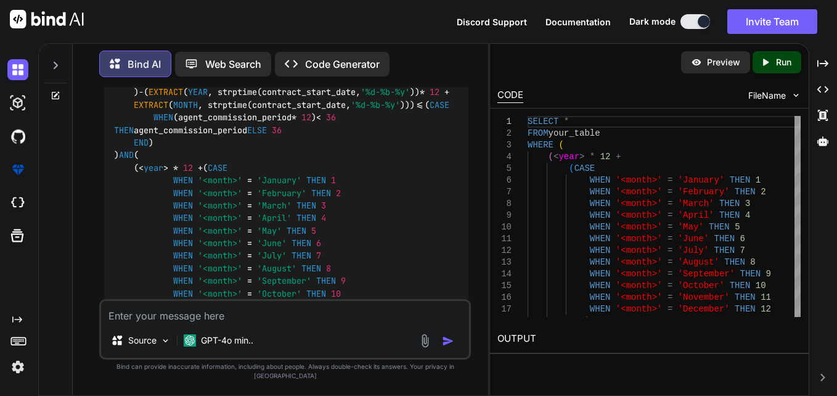
click at [244, 194] on code "SELECT * FROM your_table WHERE ( ( < year > * 12 + ( CASE WHEN '<month>' = 'Jan…" at bounding box center [286, 130] width 345 height 490
drag, startPoint x: 244, startPoint y: 194, endPoint x: 297, endPoint y: 235, distance: 67.2
click at [297, 235] on div "SELECT * FROM your_table WHERE ( ( < year > * 12 + ( CASE WHEN '<month>' = 'Jan…" at bounding box center [286, 130] width 364 height 509
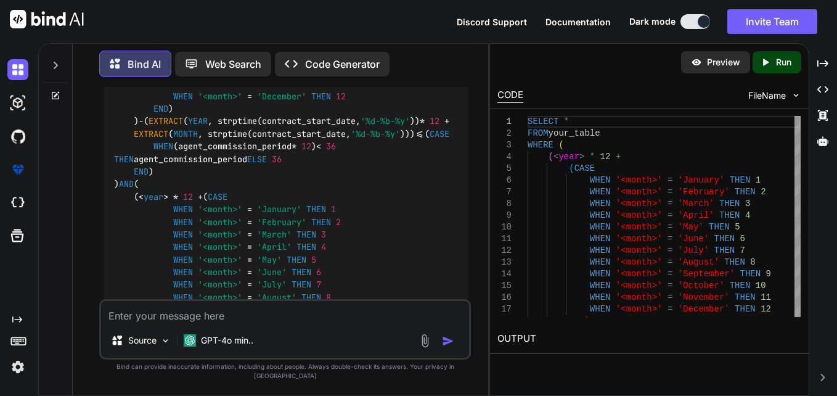
scroll to position [783, 0]
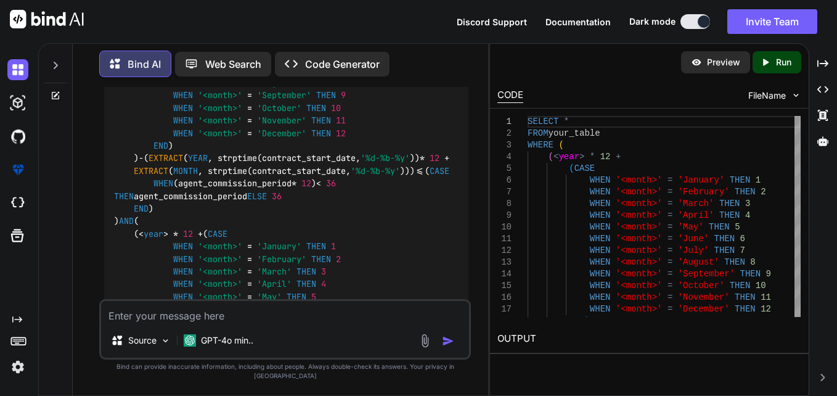
click at [336, 323] on textarea at bounding box center [285, 312] width 368 height 22
paste textarea "Error occurred in filter component: arithmetic on string and numeric not allowe…"
type textarea "x"
type textarea "Error occurred in filter component: arithmetic on string and numeric not allowe…"
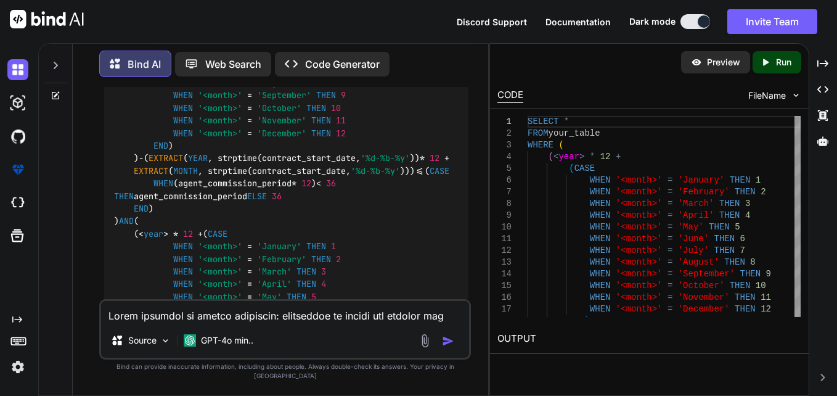
scroll to position [1362, 0]
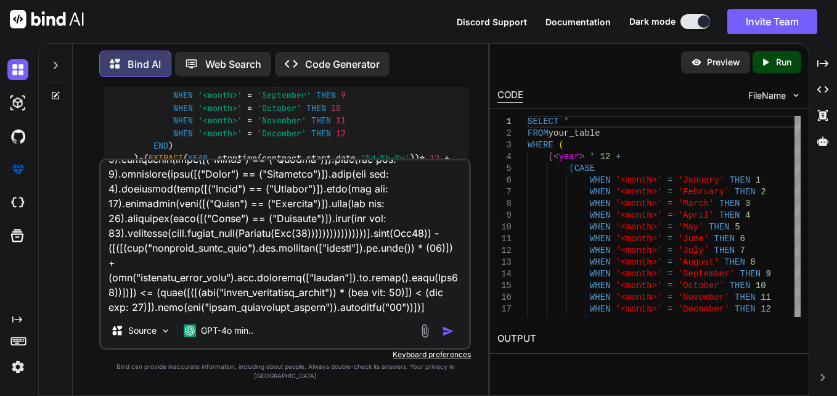
type textarea "x"
type textarea "Error occurred in filter component: arithmetic on string and numeric not allowe…"
type textarea "x"
type textarea "Error occurred in filter component: arithmetic on string and numeric not allowe…"
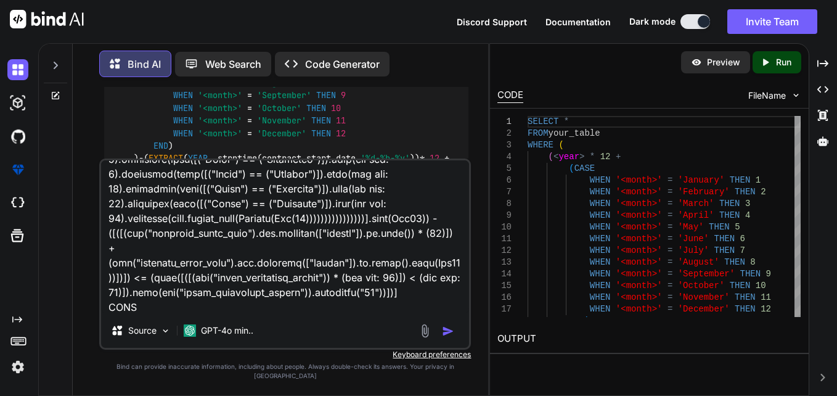
type textarea "x"
type textarea "Error occurred in filter component: arithmetic on string and numeric not allowe…"
type textarea "x"
type textarea "Error occurred in filter component: arithmetic on string and numeric not allowe…"
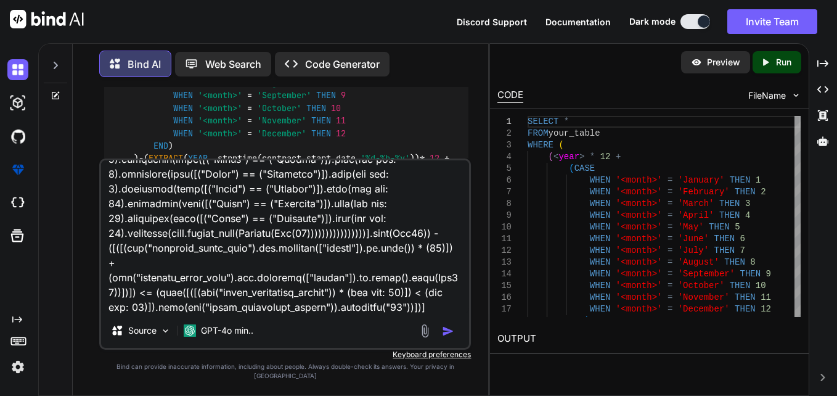
type textarea "x"
type textarea "Error occurred in filter component: arithmetic on string and numeric not allowe…"
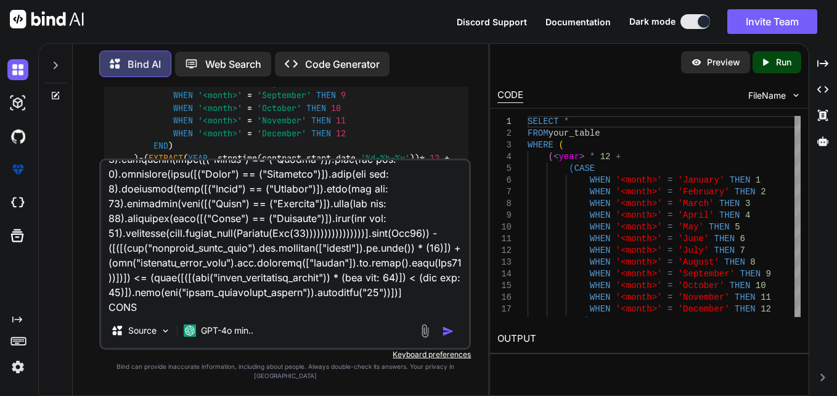
type textarea "x"
type textarea "Error occurred in filter component: arithmetic on string and numeric not allowe…"
type textarea "x"
type textarea "Error occurred in filter component: arithmetic on string and numeric not allowe…"
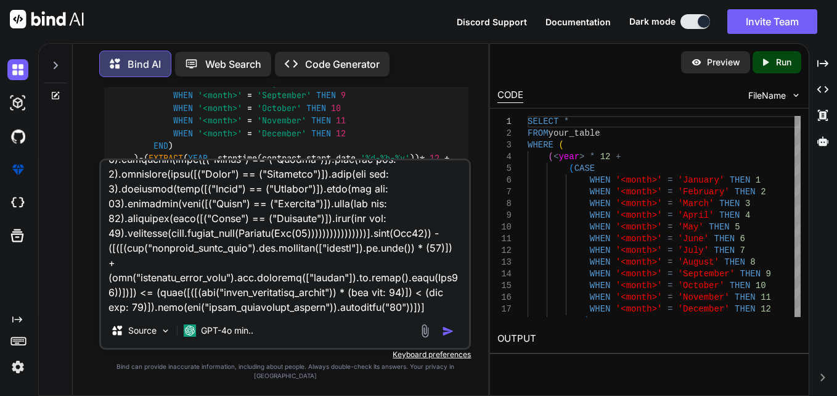
type textarea "x"
type textarea "Error occurred in filter component: arithmetic on string and numeric not allowe…"
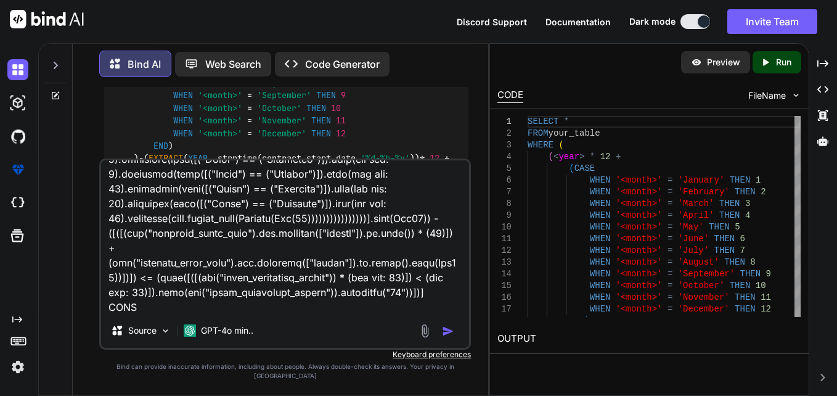
type textarea "x"
type textarea "Error occurred in filter component: arithmetic on string and numeric not allowe…"
type textarea "x"
type textarea "Error occurred in filter component: arithmetic on string and numeric not allowe…"
type textarea "x"
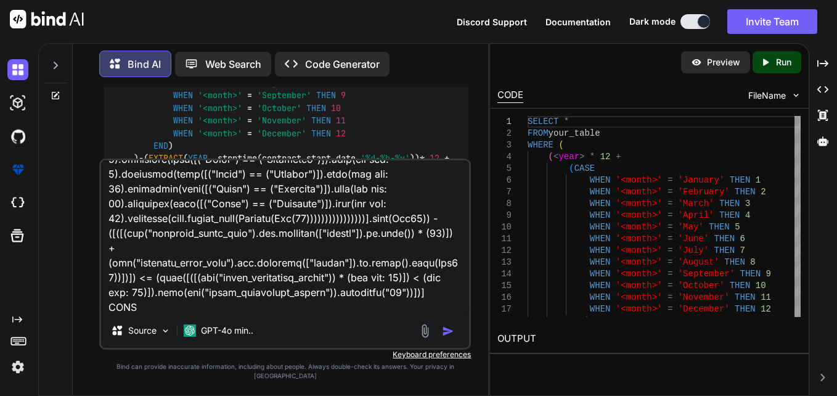
type textarea "Error occurred in filter component: arithmetic on string and numeric not allowe…"
type textarea "x"
type textarea "Error occurred in filter component: arithmetic on string and numeric not allowe…"
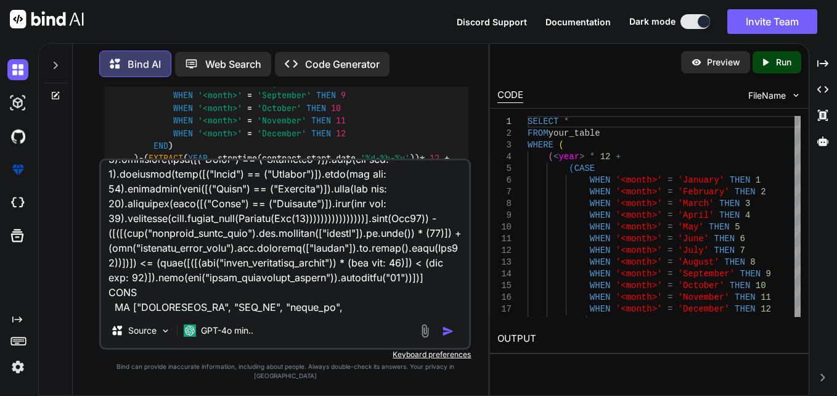
type textarea "x"
type textarea "Error occurred in filter component: arithmetic on string and numeric not allowe…"
type textarea "x"
type textarea "Error occurred in filter component: arithmetic on string and numeric not allowe…"
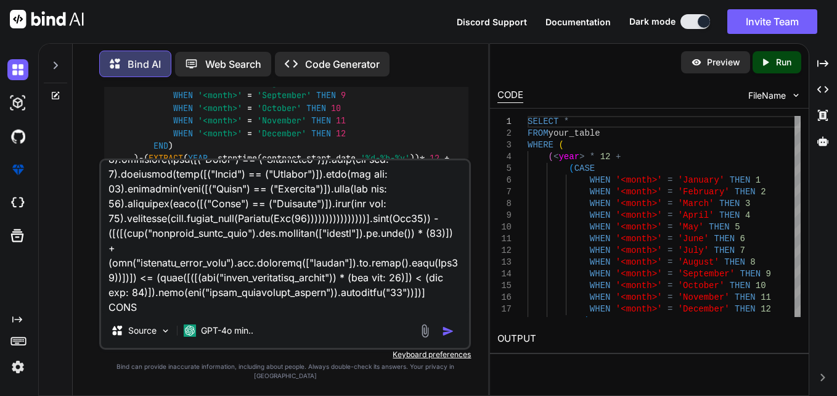
type textarea "x"
type textarea "Error occurred in filter component: arithmetic on string and numeric not allowe…"
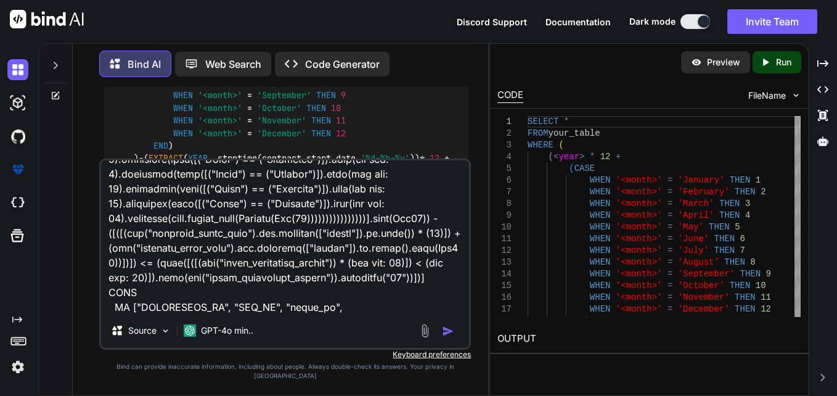
type textarea "x"
type textarea "Error occurred in filter component: arithmetic on string and numeric not allowe…"
type textarea "x"
type textarea "Error occurred in filter component: arithmetic on string and numeric not allowe…"
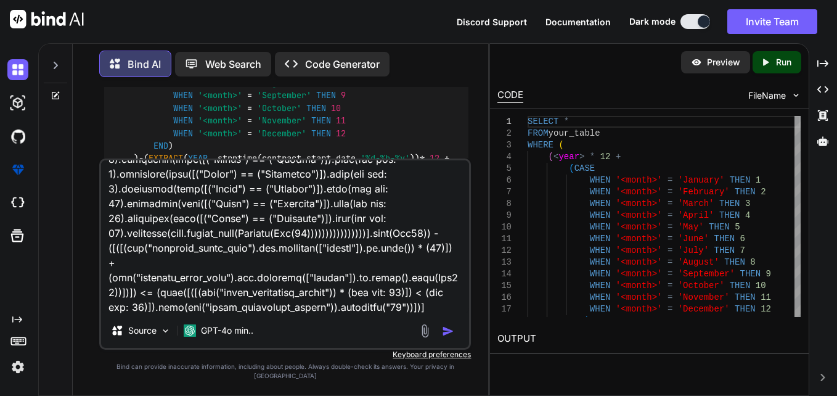
type textarea "x"
type textarea "Error occurred in filter component: arithmetic on string and numeric not allowe…"
type textarea "x"
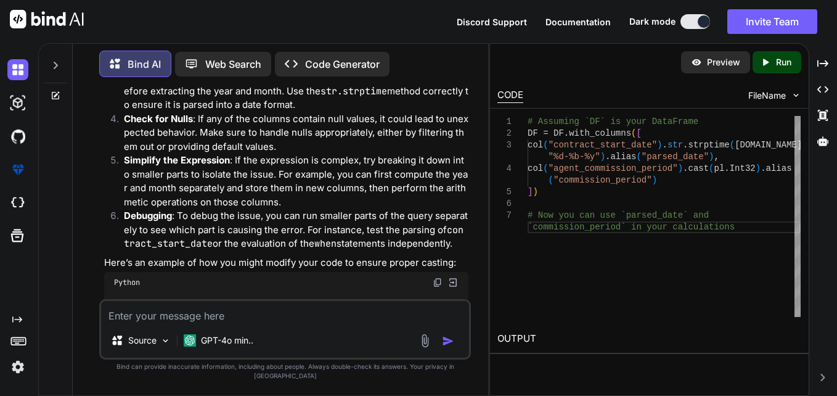
scroll to position [3408, 0]
click at [285, 41] on code "agent_commission_period" at bounding box center [279, 35] width 128 height 12
drag, startPoint x: 285, startPoint y: 185, endPoint x: 288, endPoint y: 242, distance: 56.7
click at [288, 112] on p "Parsing Dates : Ensure that the contract_start_date is being parsed correctly. …" at bounding box center [296, 83] width 344 height 55
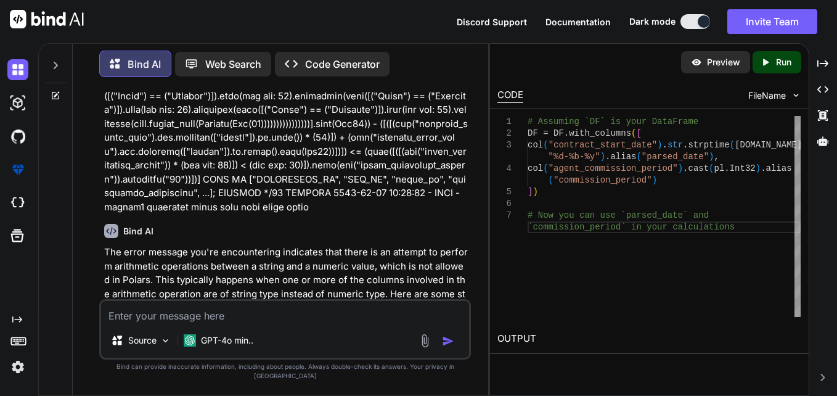
scroll to position [3006, 0]
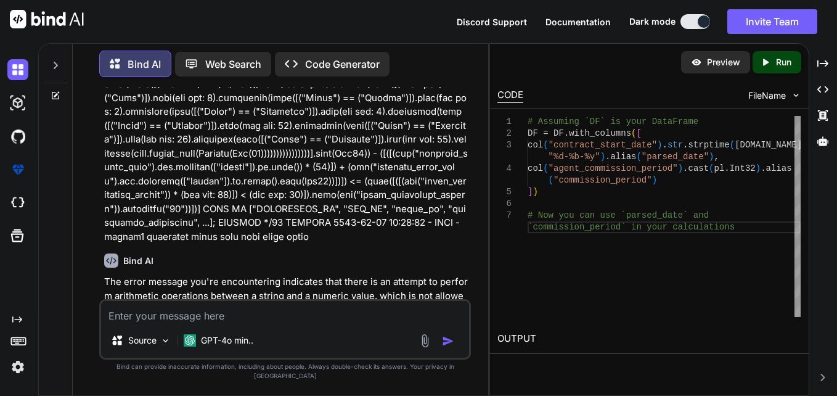
drag, startPoint x: 380, startPoint y: 238, endPoint x: 344, endPoint y: 251, distance: 38.6
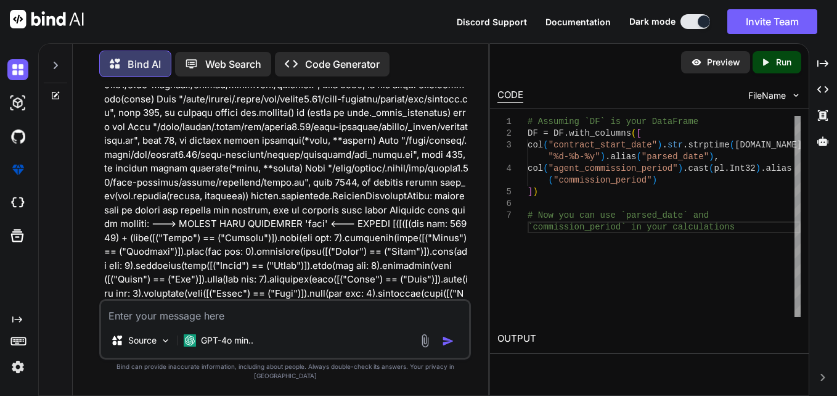
scroll to position [2575, 0]
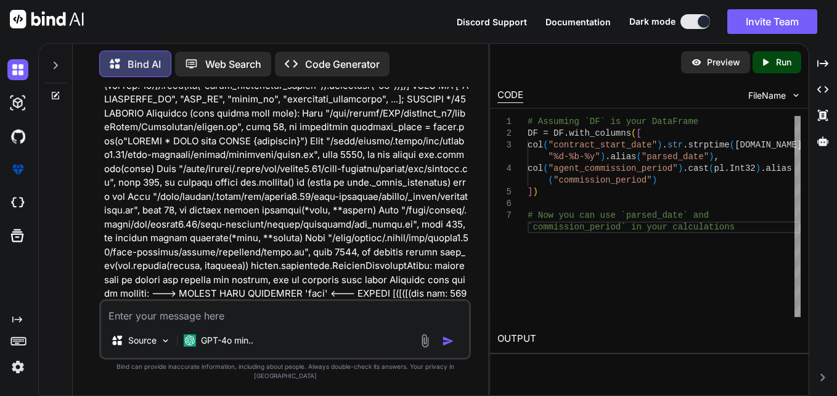
click at [678, 275] on div "# Now you can use `parsed_date` and ] ) DF = DF.with_columns ( [ col ( "contrac…" at bounding box center [663, 216] width 273 height 201
click at [285, 321] on textarea at bounding box center [285, 312] width 368 height 22
paste textarea "ERROR - Error occurred in filter component: arithmetic on string and numeric no…"
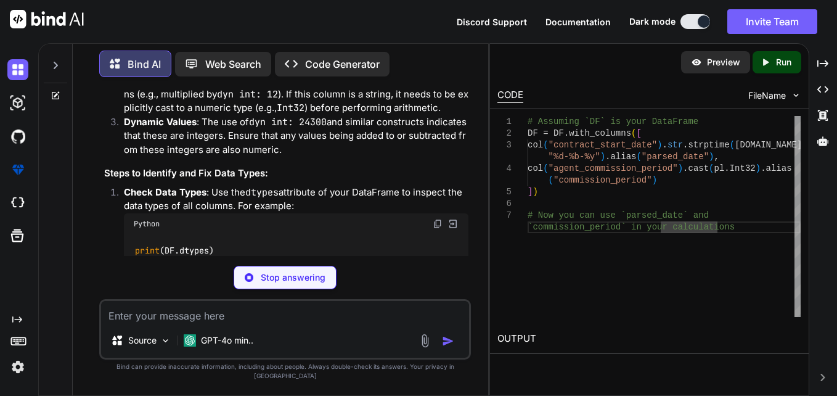
scroll to position [4484, 0]
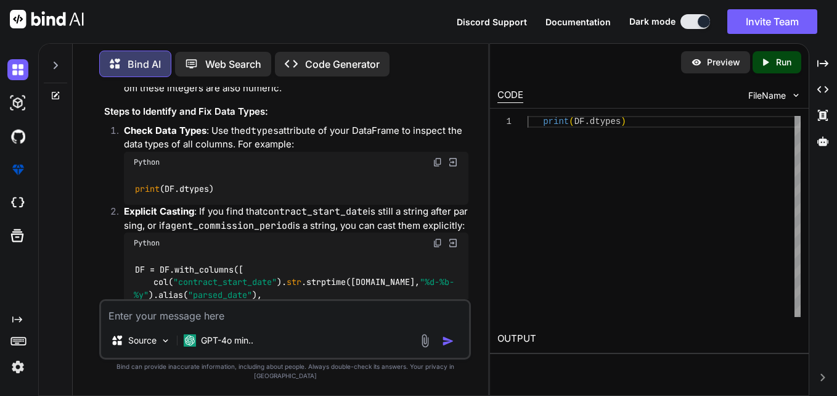
drag, startPoint x: 225, startPoint y: 194, endPoint x: 426, endPoint y: 208, distance: 201.3
click at [214, 25] on code "agent_commission_period" at bounding box center [188, 18] width 128 height 12
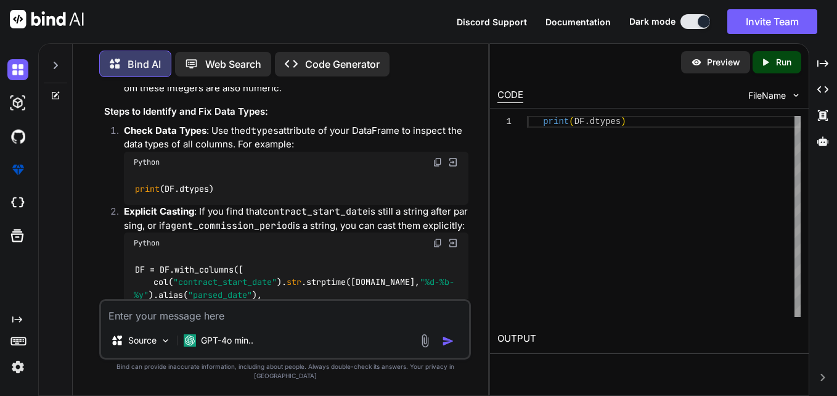
drag, startPoint x: 214, startPoint y: 225, endPoint x: 335, endPoint y: 248, distance: 122.8
click at [335, 54] on p "agent_commission_period : This column is being used in arithmetic operations (e…" at bounding box center [296, 33] width 344 height 42
click at [364, 95] on p "Dynamic Values : The use of dyn int: 24300 and similar constructs indicates tha…" at bounding box center [296, 75] width 344 height 42
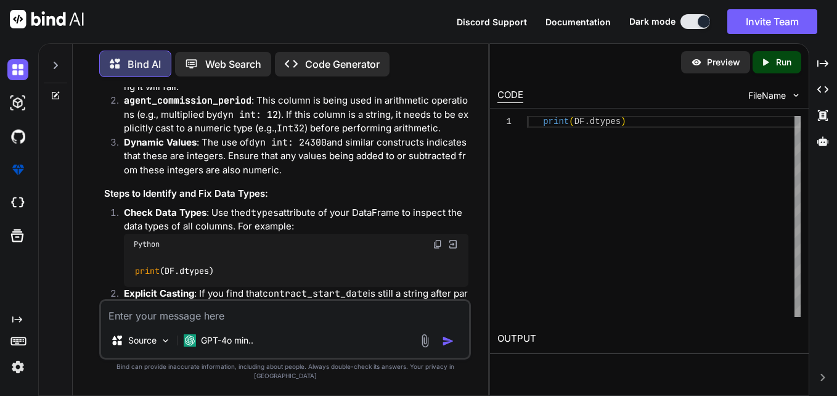
scroll to position [4396, 0]
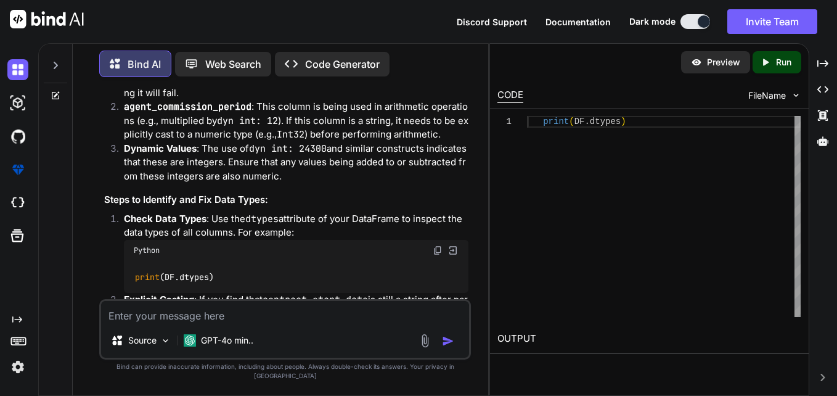
click at [682, 241] on div "print ( DF.dtypes )" at bounding box center [663, 216] width 273 height 201
click at [697, 250] on div "print ( DF.dtypes )" at bounding box center [663, 216] width 273 height 201
click at [321, 323] on textarea at bounding box center [285, 312] width 368 height 22
paste textarea "((<year> * 12 + (CASE WHEN '<month>' = 'January' THEN 1 WHEN '<month>' = 'Febru…"
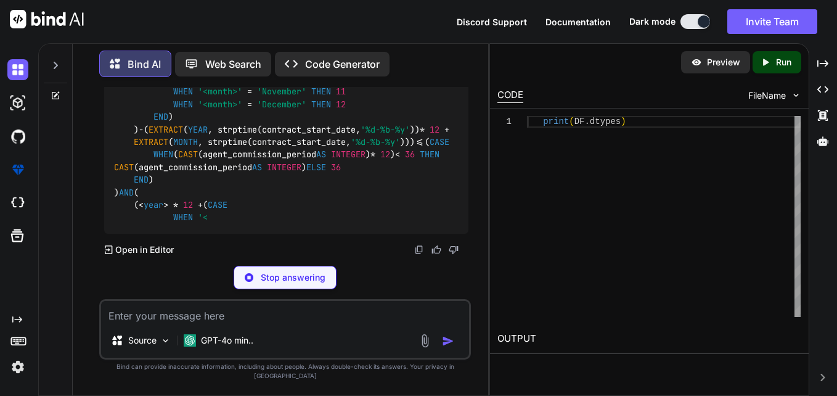
scroll to position [6001, 0]
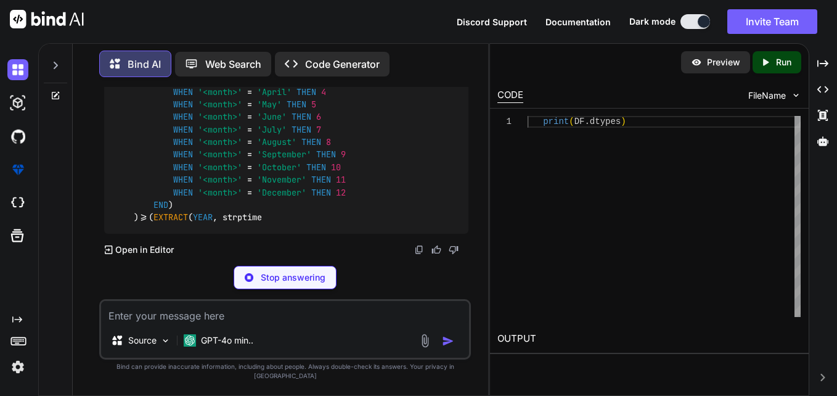
click at [331, 9] on span "36" at bounding box center [336, 3] width 10 height 11
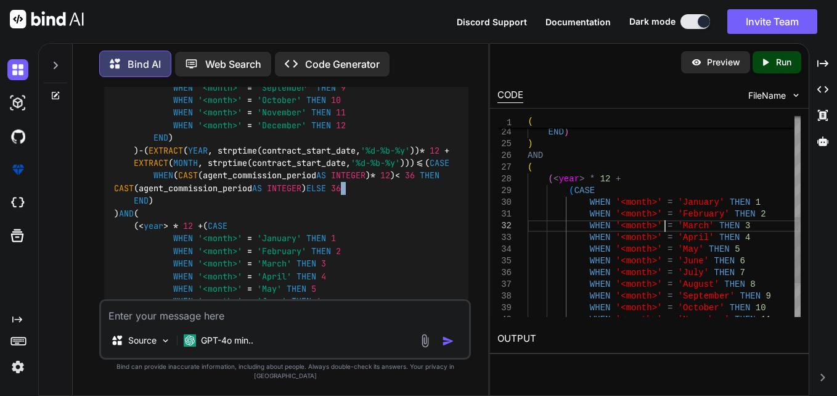
scroll to position [0, 0]
click at [664, 231] on div "ELSE 36 END ) ) AND ( ( < year > * 12 + ( CASE WHEN '<month>' = 'January' THEN …" at bounding box center [663, 114] width 273 height 609
